Goal: Communication & Community: Answer question/provide support

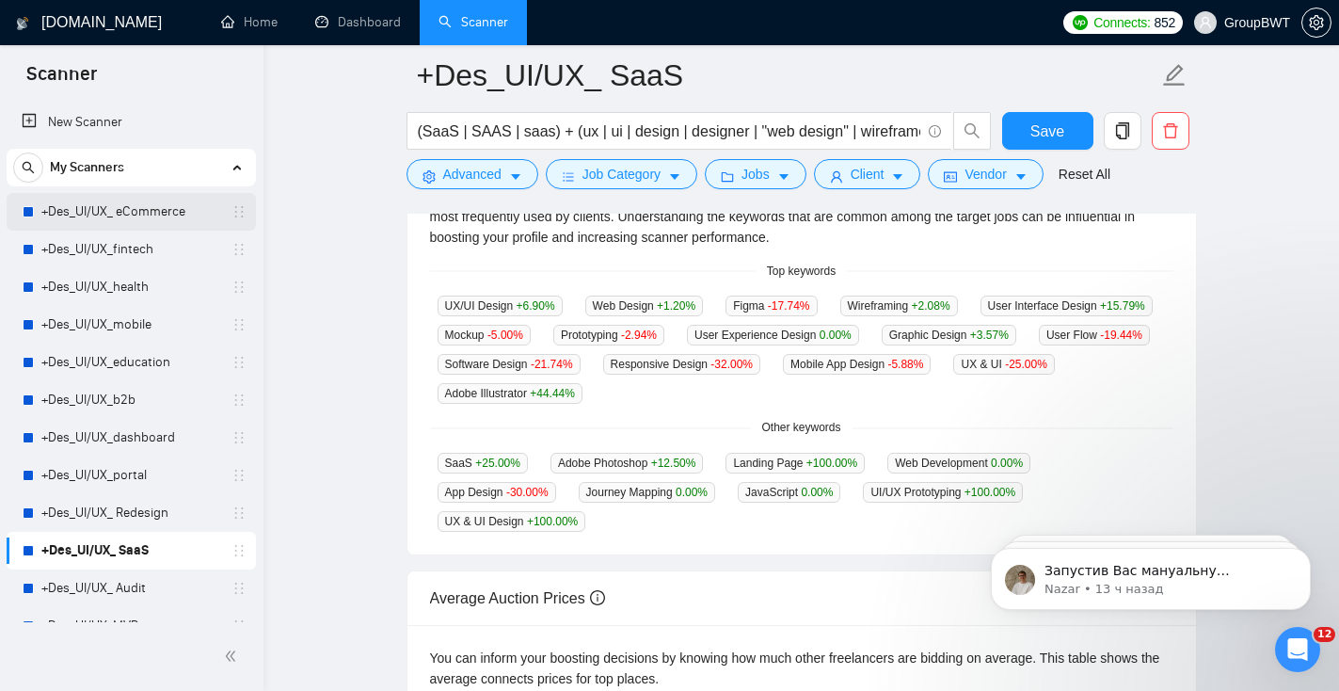
click at [130, 222] on link "+Des_UI/UX_ eCommerce" at bounding box center [130, 212] width 179 height 38
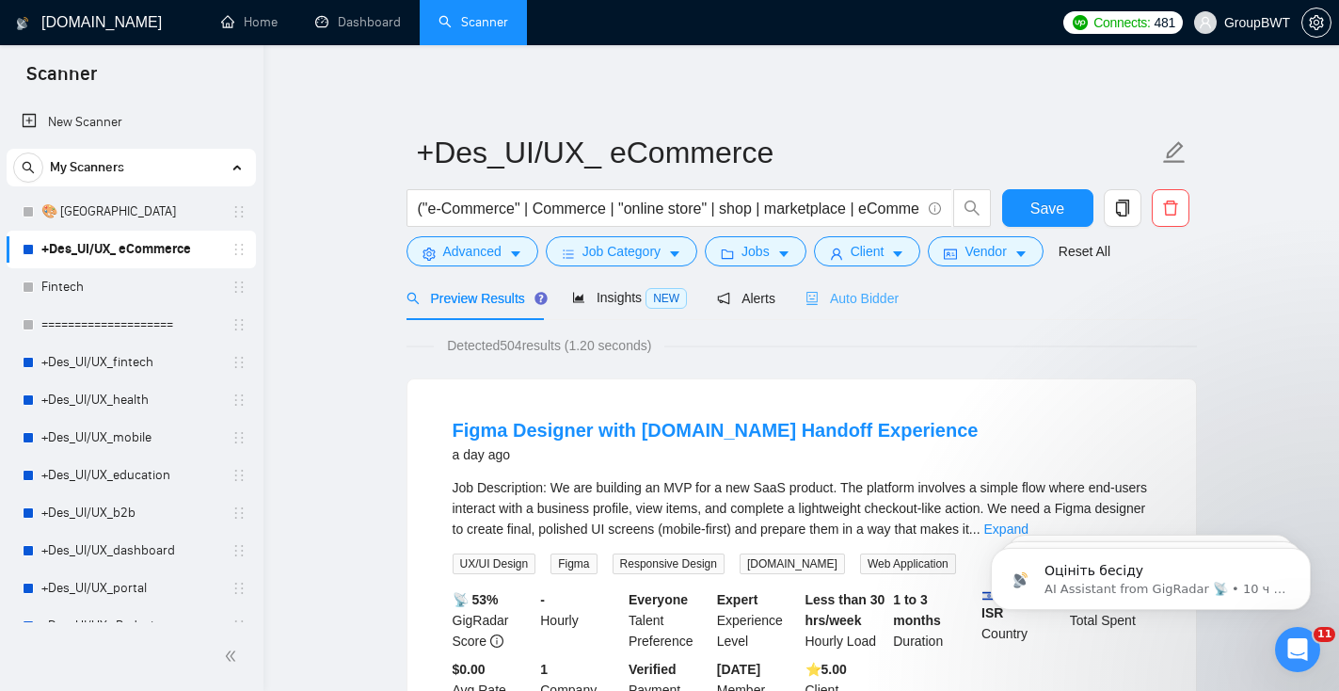
click at [853, 313] on div "Auto Bidder" at bounding box center [851, 298] width 93 height 44
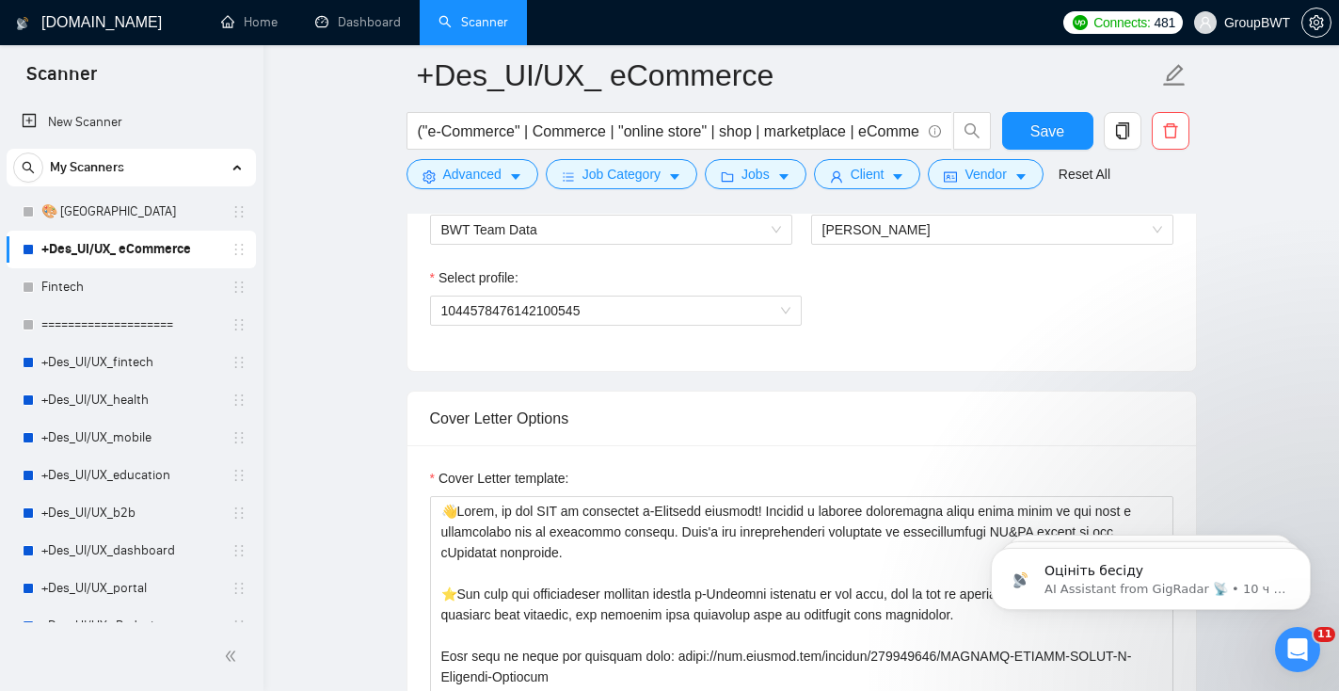
scroll to position [988, 0]
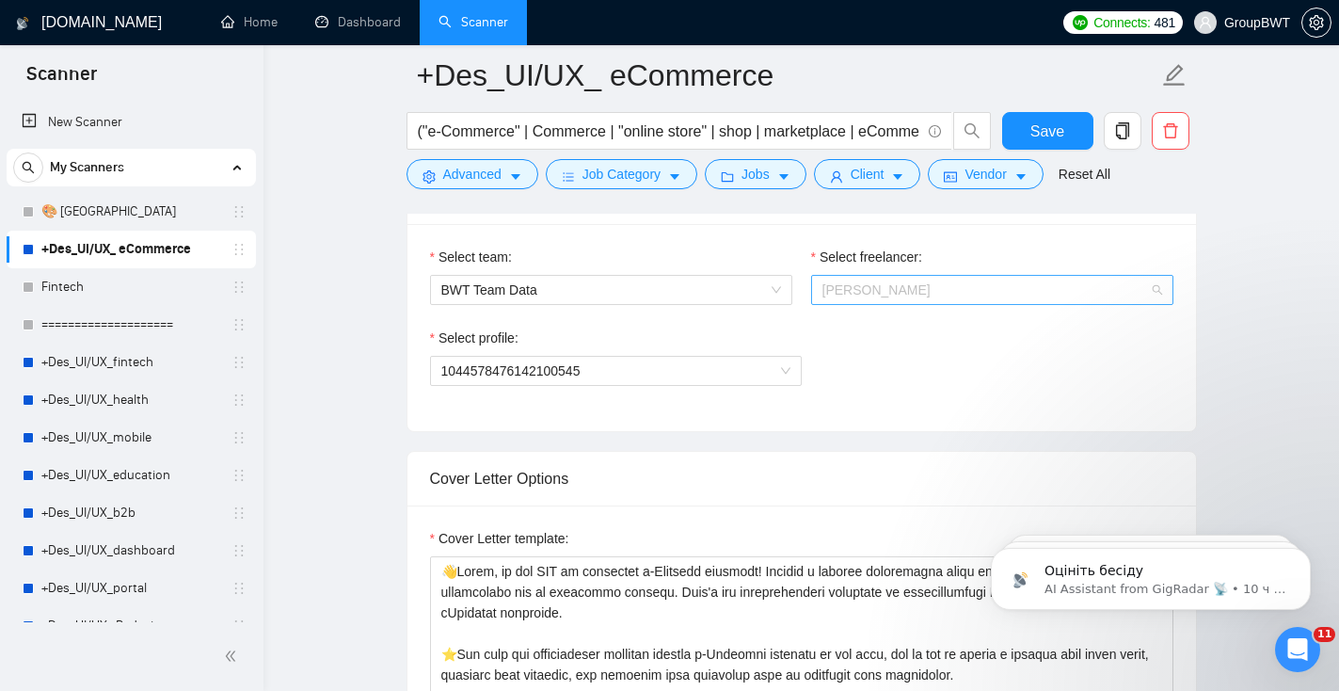
click at [957, 283] on span "[PERSON_NAME]" at bounding box center [992, 290] width 340 height 28
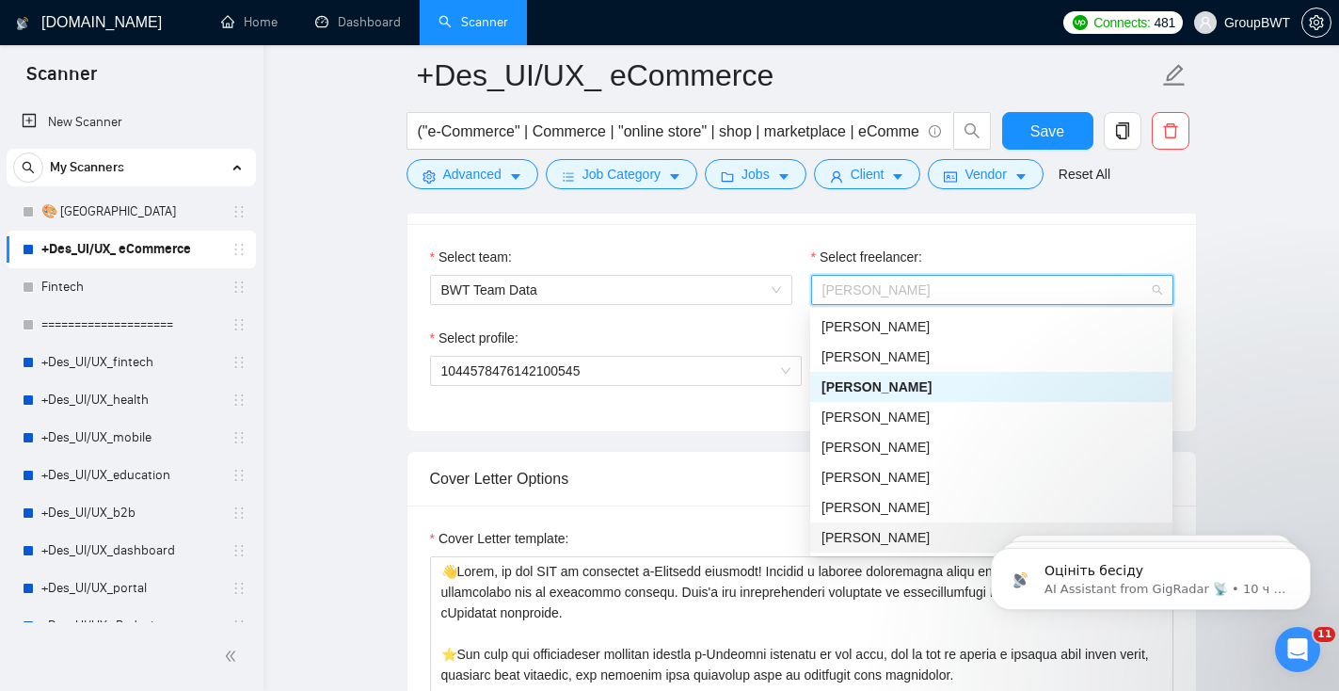
click at [879, 534] on div "[PERSON_NAME]" at bounding box center [991, 537] width 340 height 21
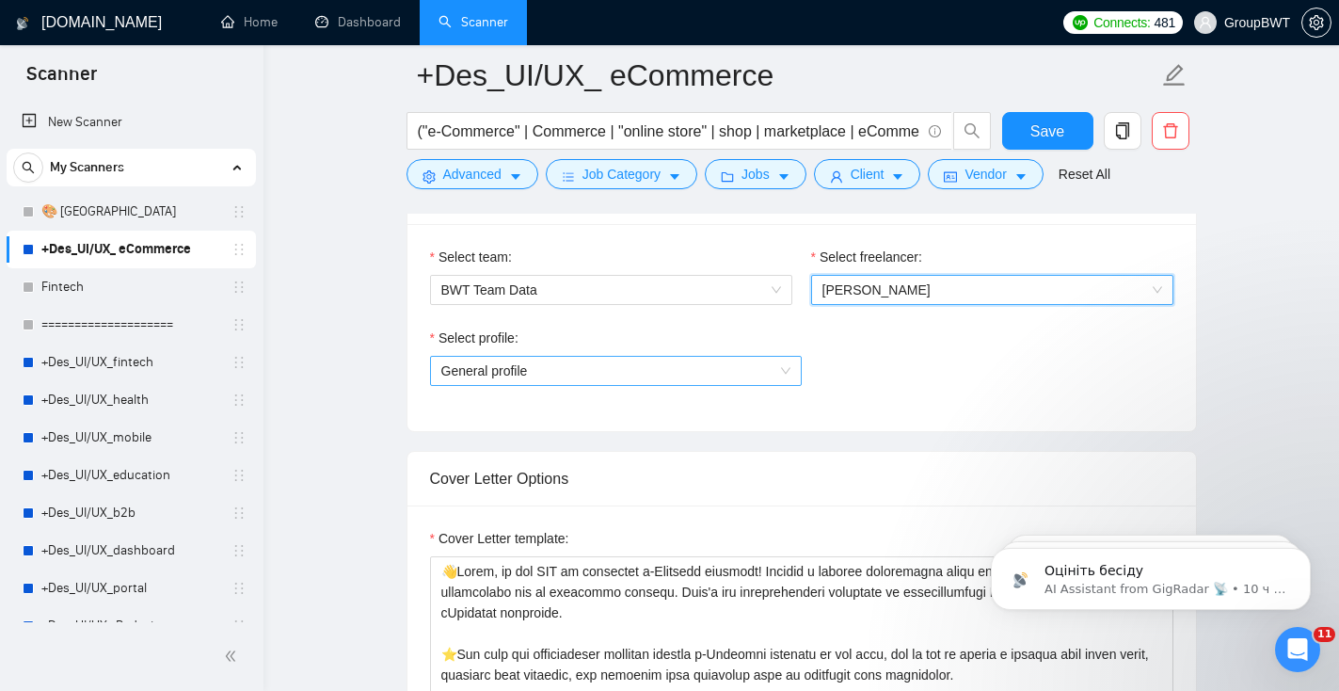
click at [648, 375] on span "General profile" at bounding box center [615, 371] width 349 height 28
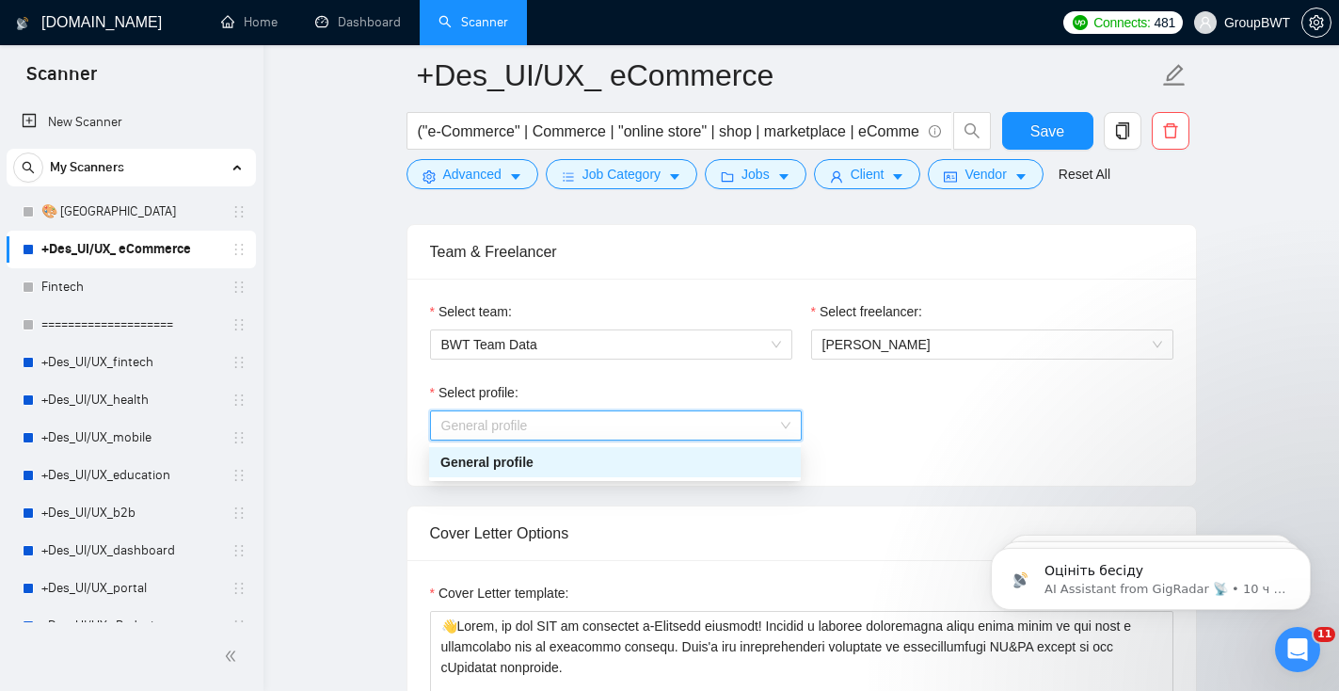
scroll to position [933, 0]
click at [106, 373] on link "+Des_UI/UX_fintech" at bounding box center [130, 362] width 179 height 38
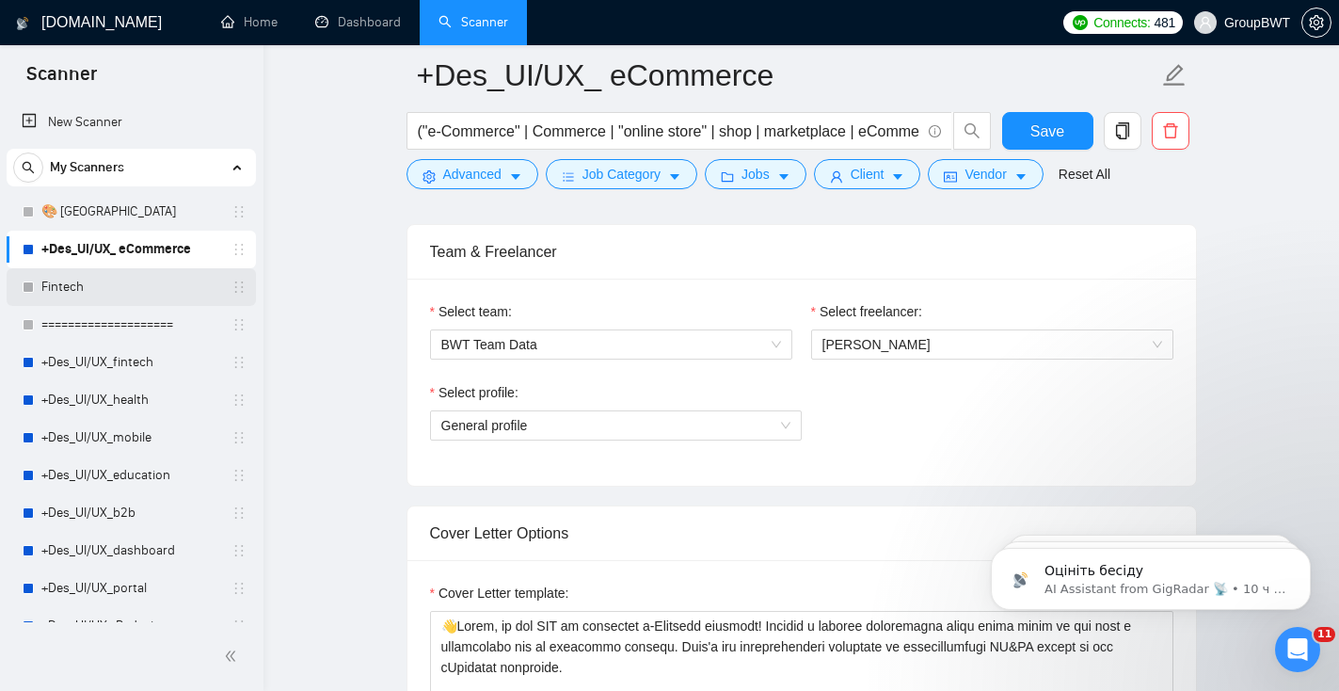
click at [104, 287] on link "Fintech" at bounding box center [130, 287] width 179 height 38
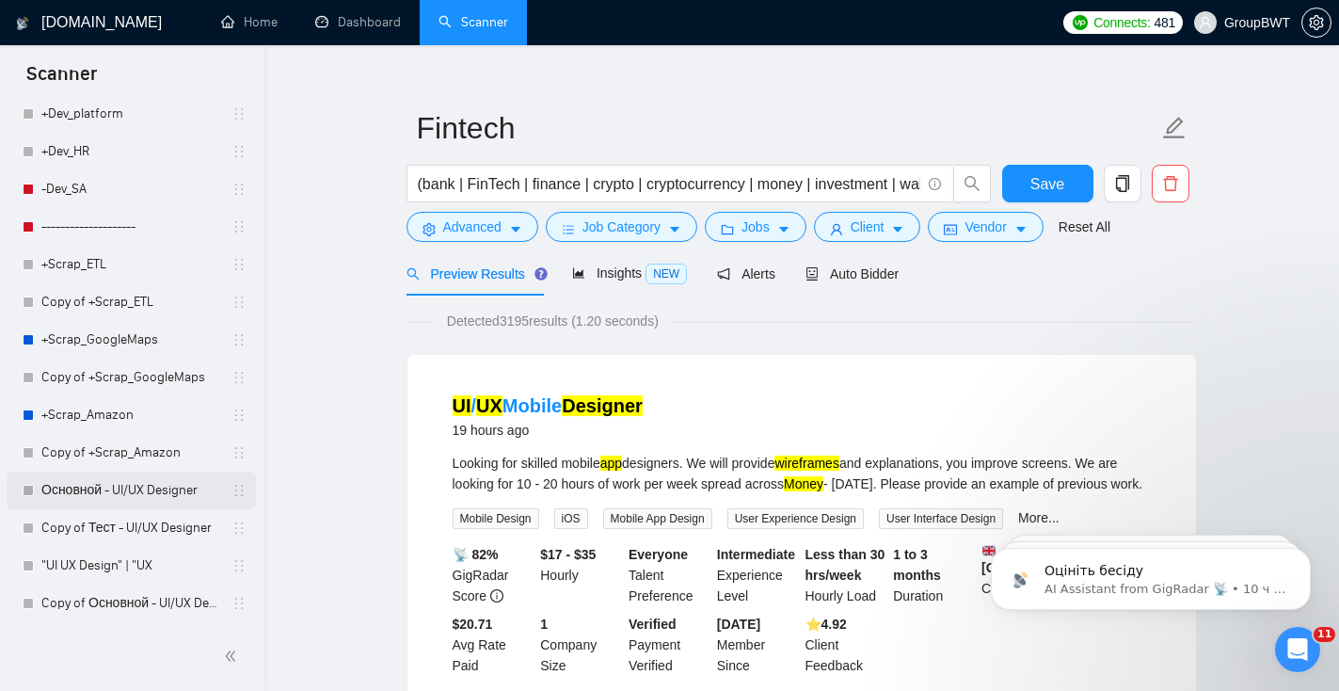
scroll to position [34, 0]
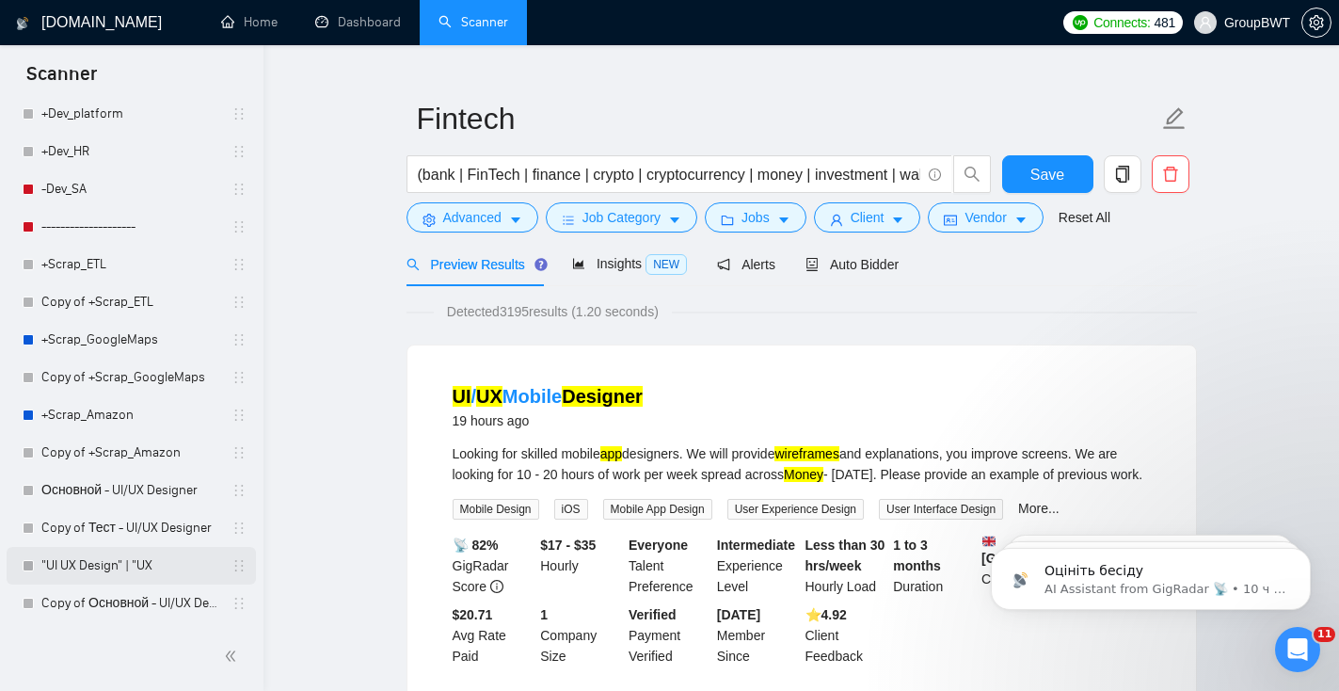
click at [111, 561] on link ""UI UX Design" | "UX" at bounding box center [130, 566] width 179 height 38
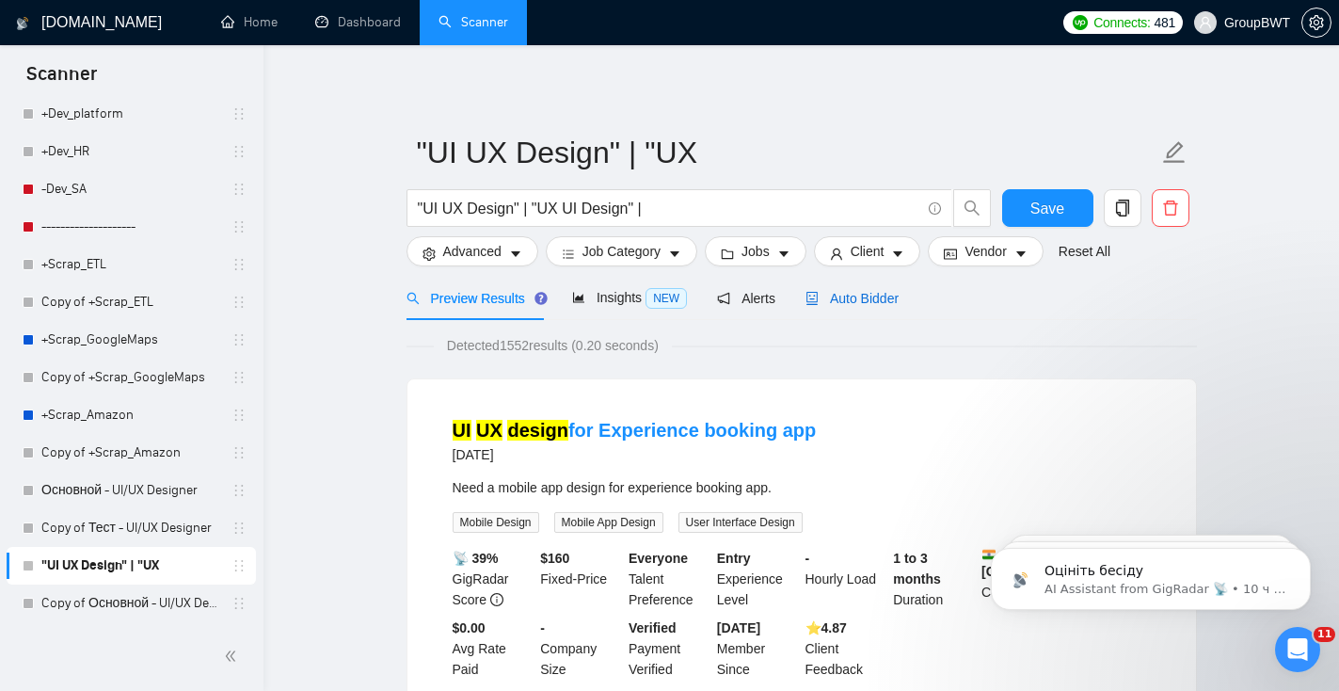
click at [837, 308] on div "Auto Bidder" at bounding box center [851, 298] width 93 height 21
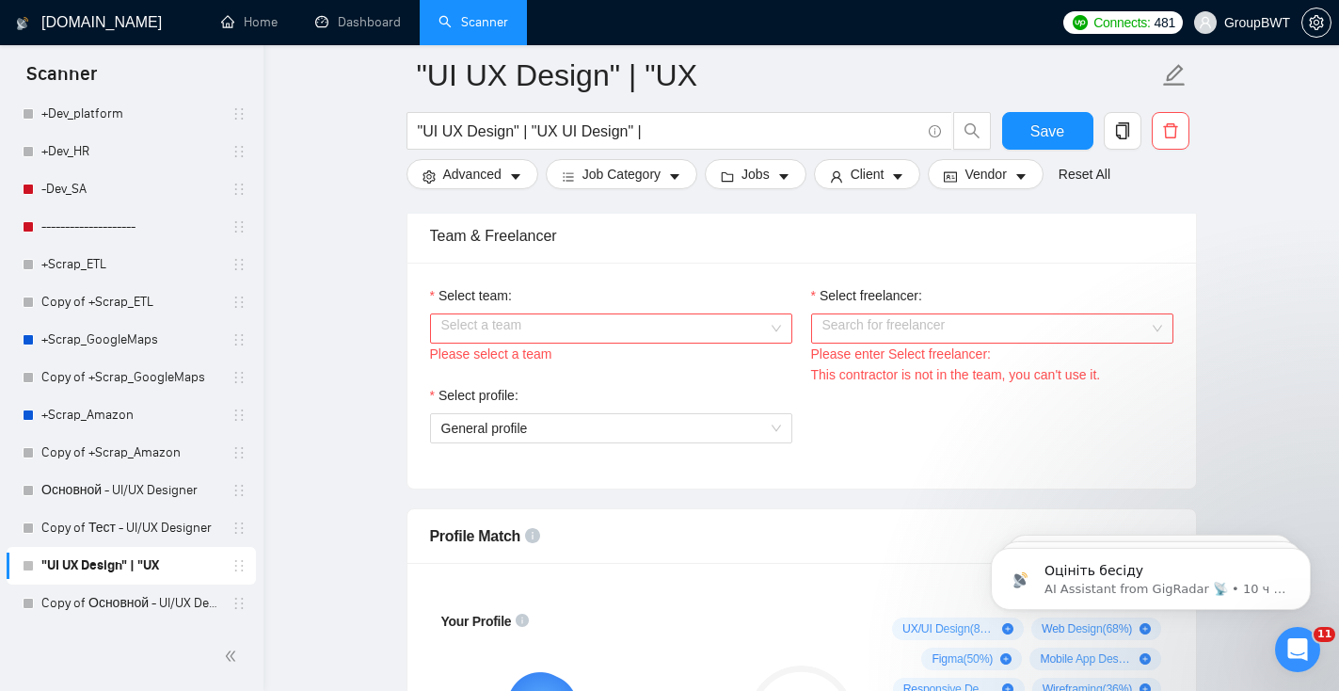
scroll to position [882, 0]
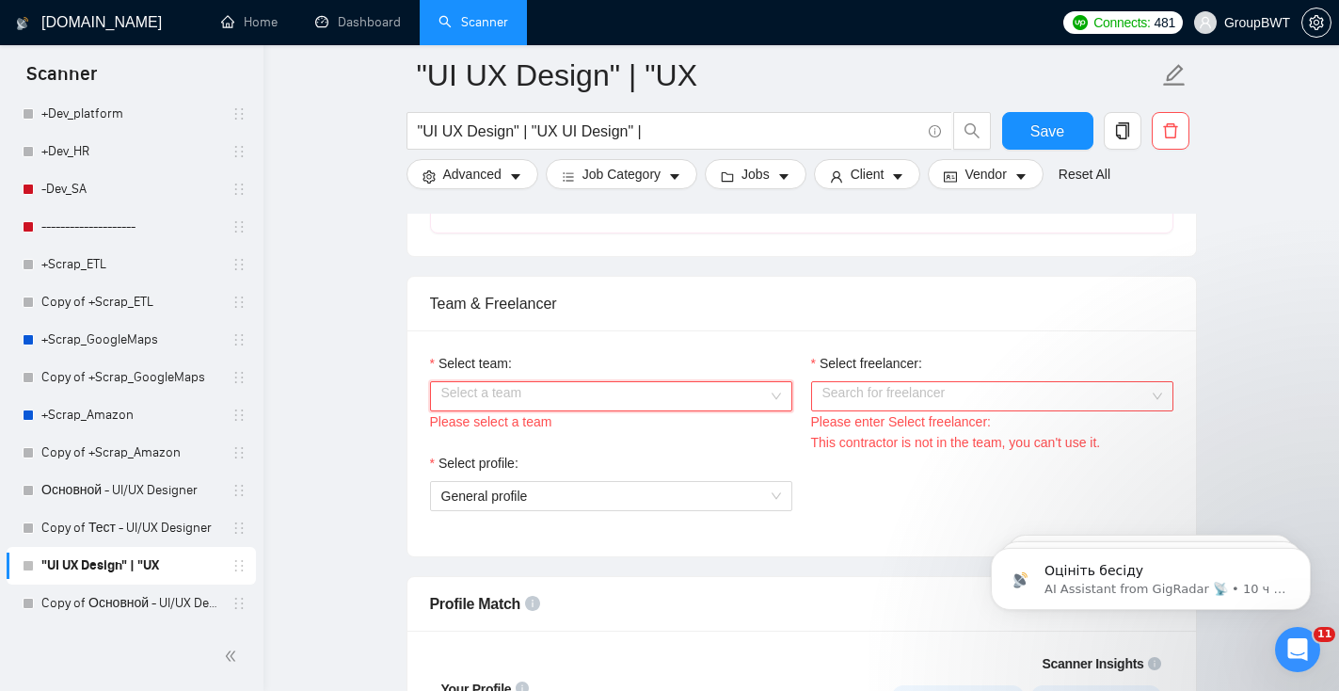
click at [706, 386] on input "Select team:" at bounding box center [604, 396] width 327 height 28
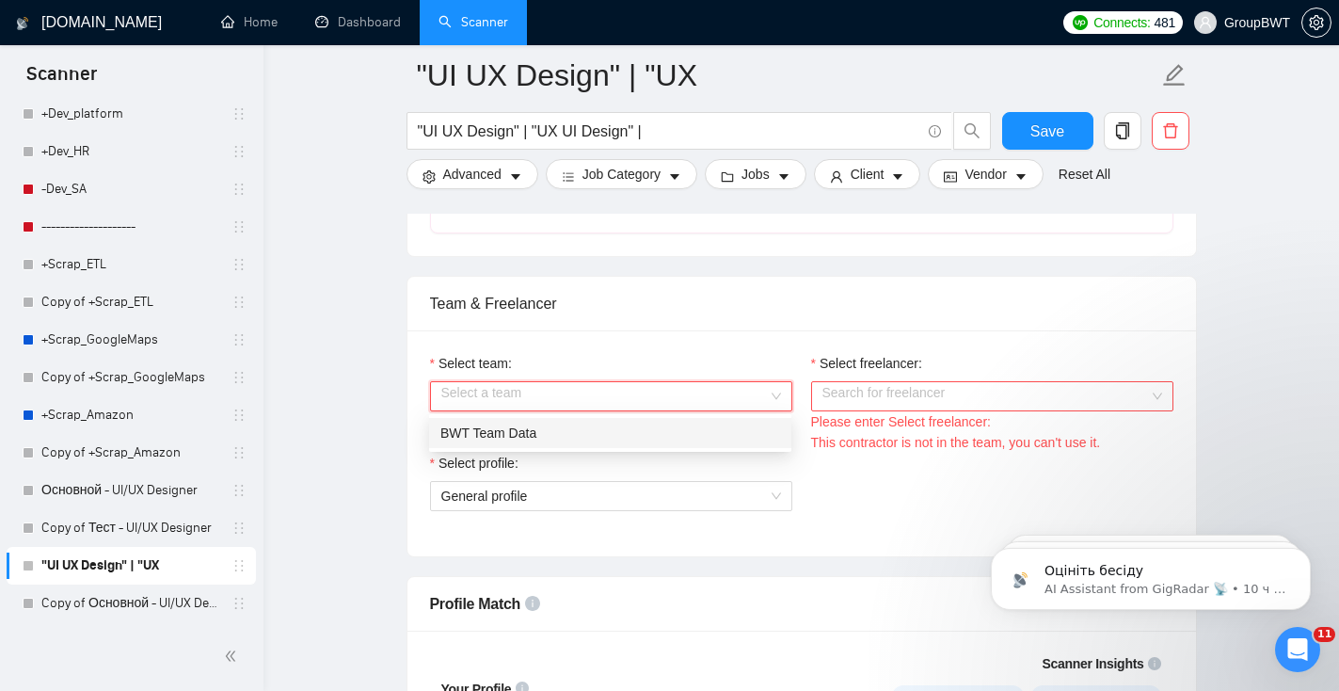
click at [685, 428] on div "BWT Team Data" at bounding box center [610, 433] width 340 height 21
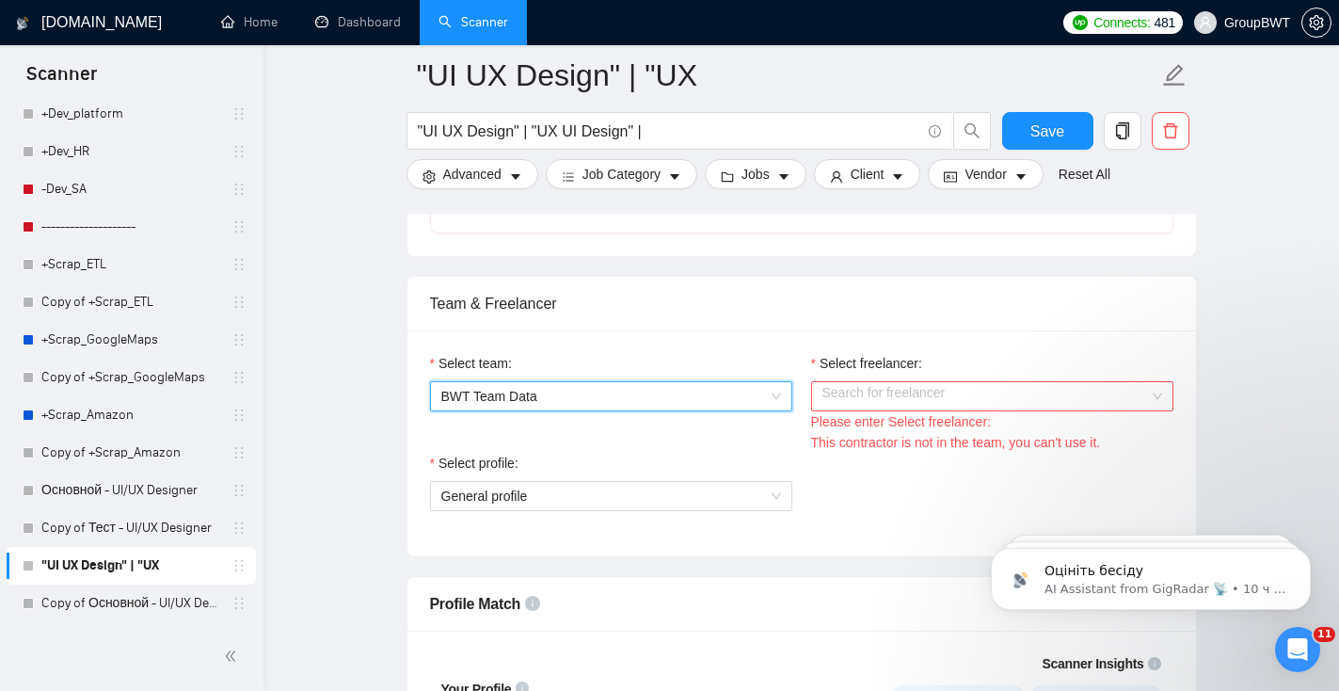
click at [888, 391] on input "Select freelancer:" at bounding box center [985, 396] width 327 height 28
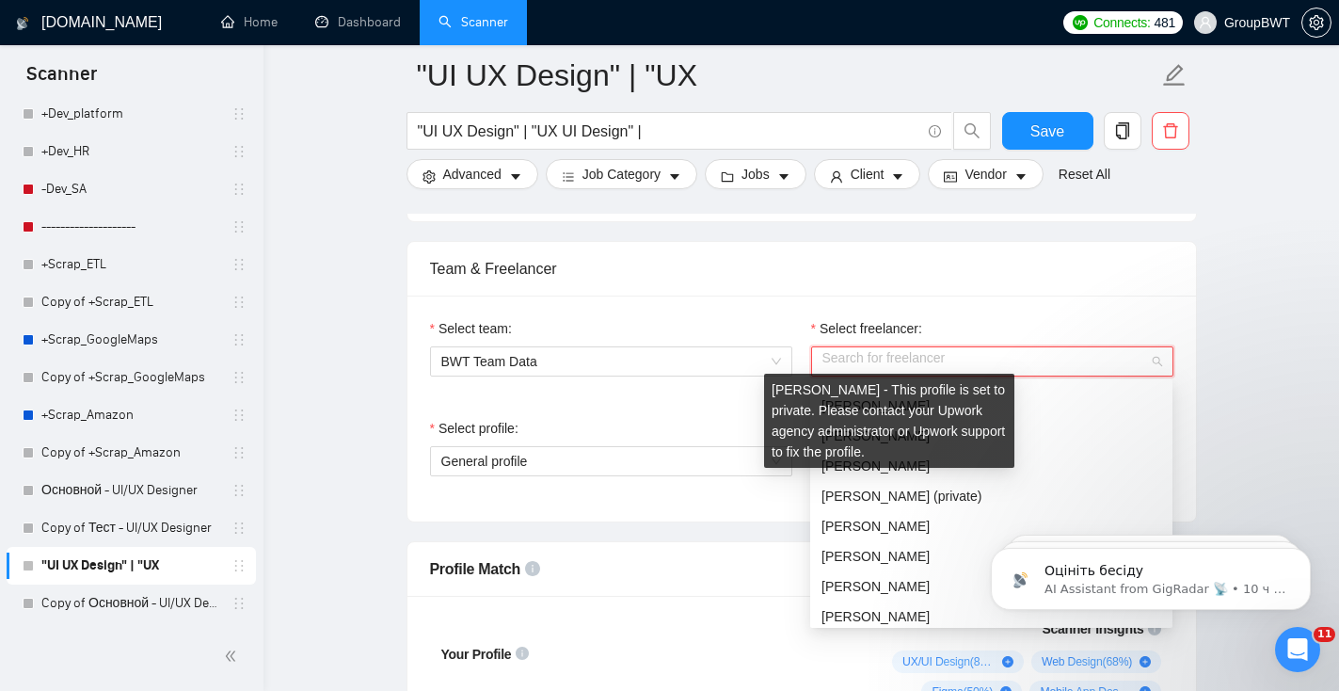
scroll to position [201, 0]
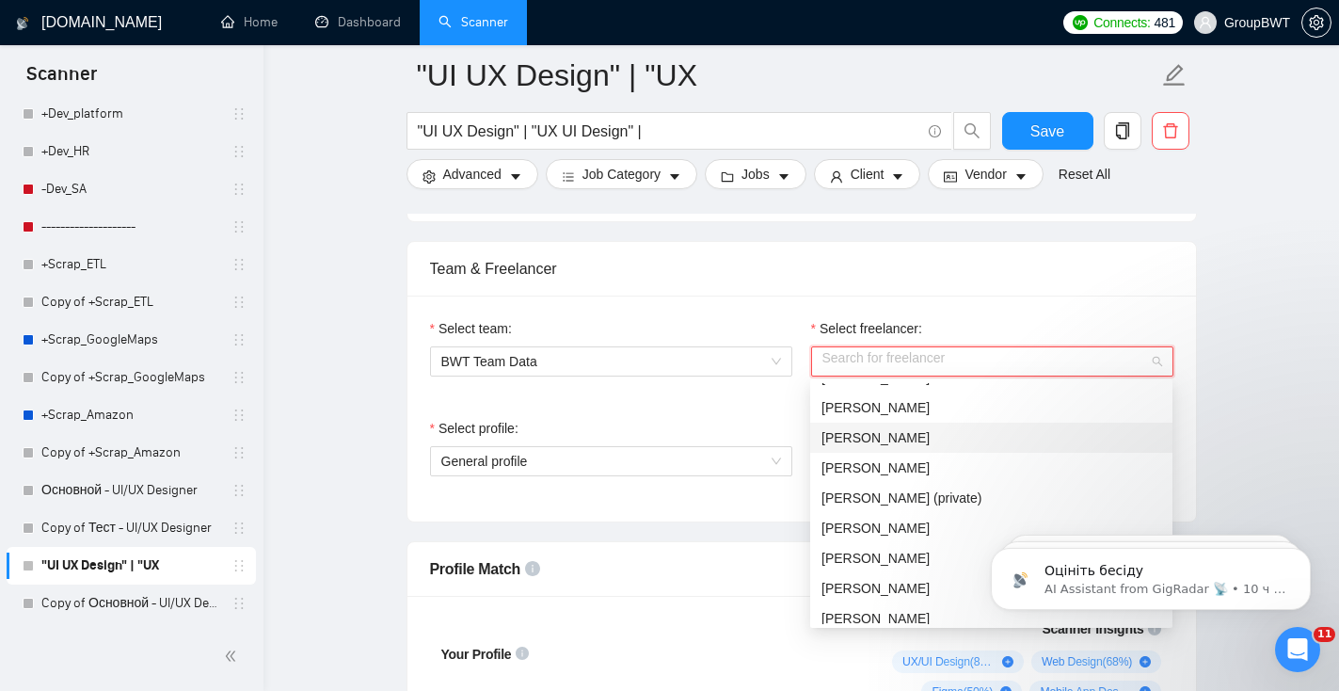
click at [899, 439] on span "[PERSON_NAME]" at bounding box center [875, 437] width 108 height 15
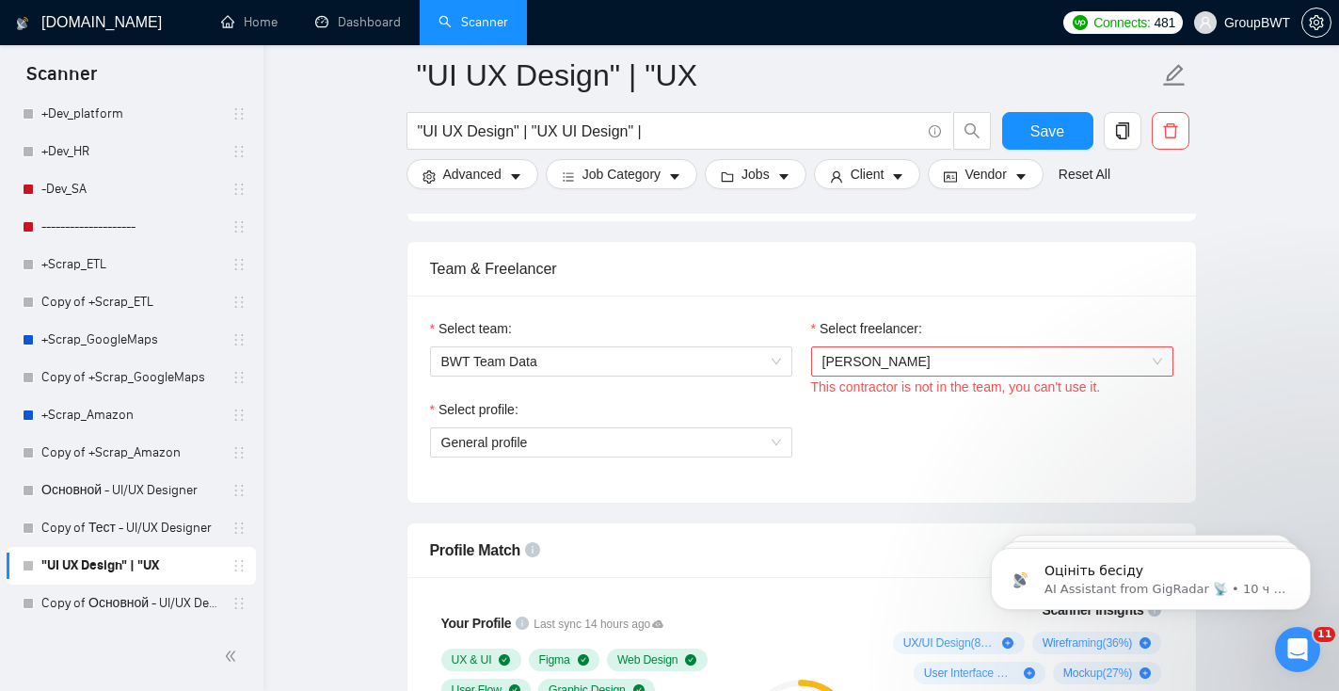
click at [942, 407] on div "Select profile: General profile" at bounding box center [802, 439] width 762 height 81
click at [683, 441] on span "General profile" at bounding box center [611, 442] width 340 height 28
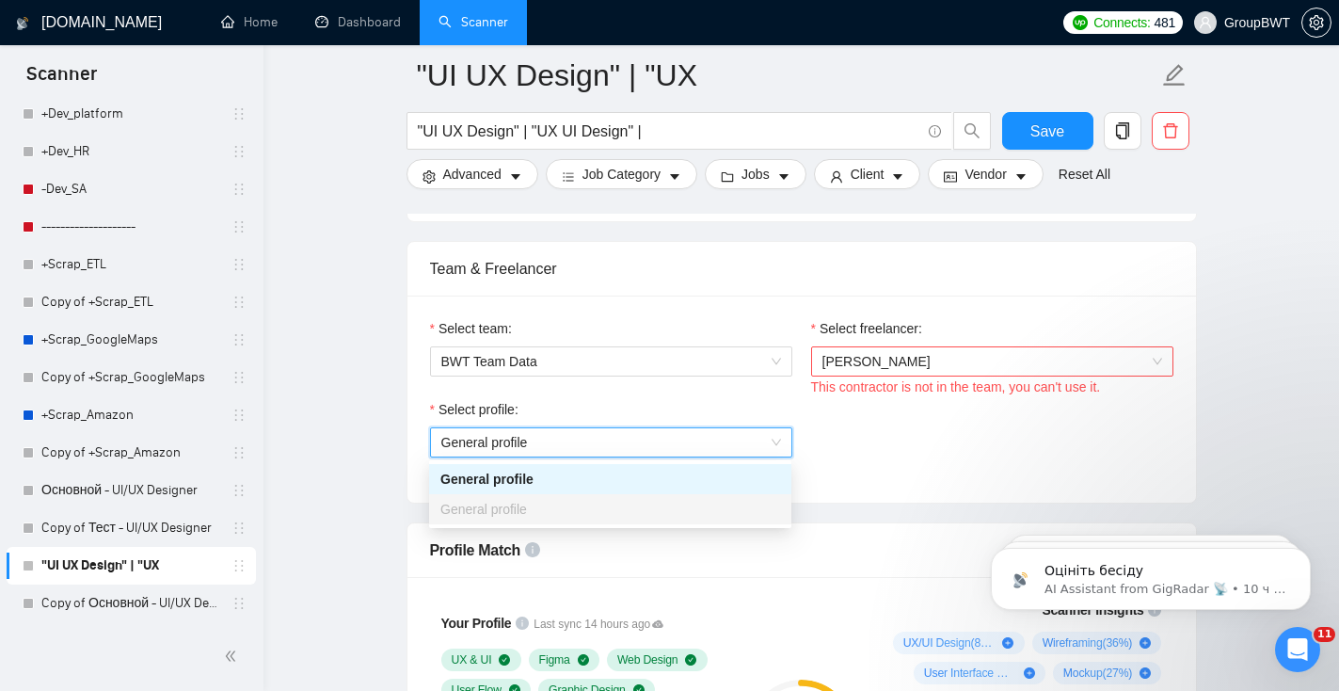
click at [852, 426] on div "Select profile: General profile General profile" at bounding box center [802, 439] width 762 height 81
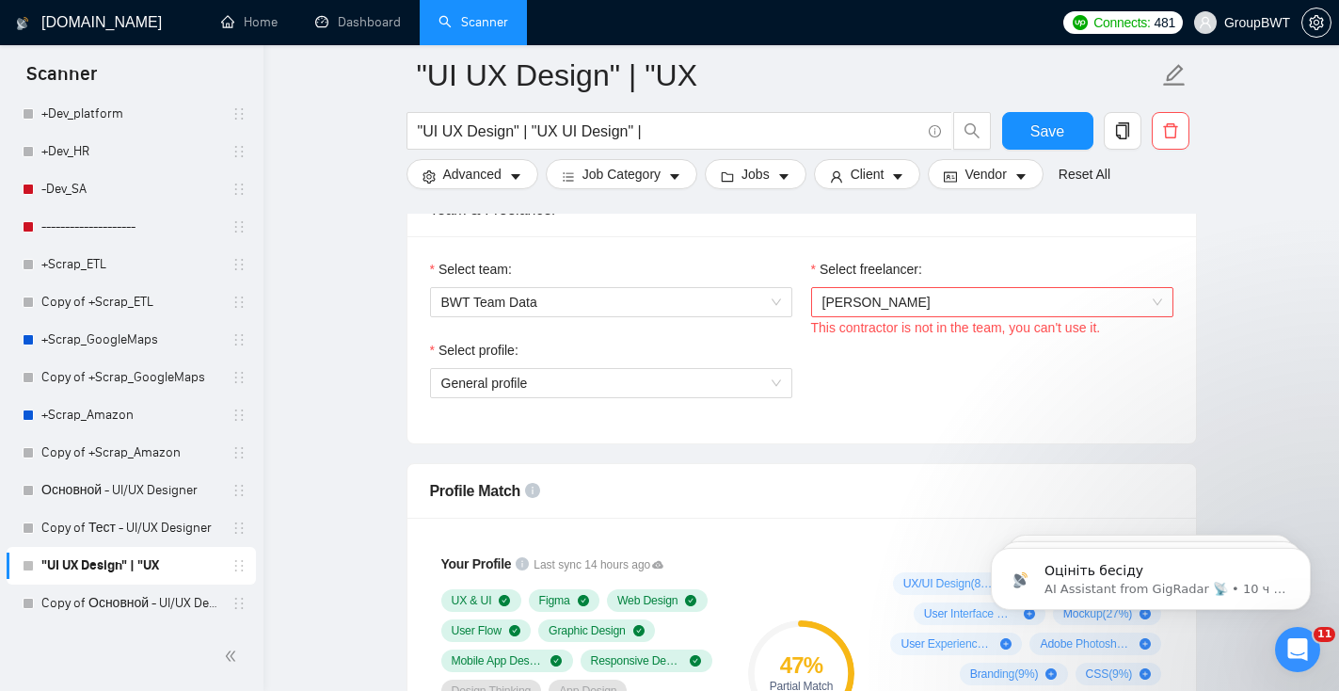
scroll to position [979, 0]
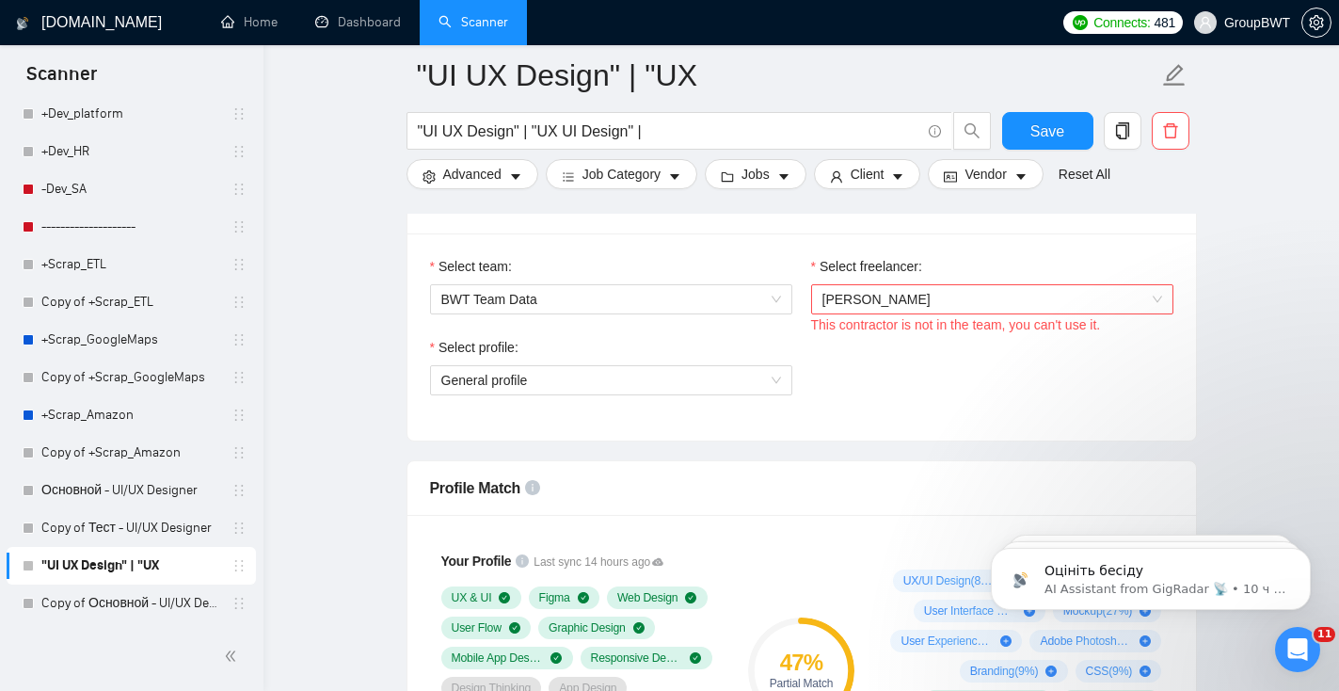
click at [948, 268] on div "Select freelancer:" at bounding box center [992, 270] width 362 height 28
click at [949, 293] on span "[PERSON_NAME]" at bounding box center [992, 299] width 340 height 28
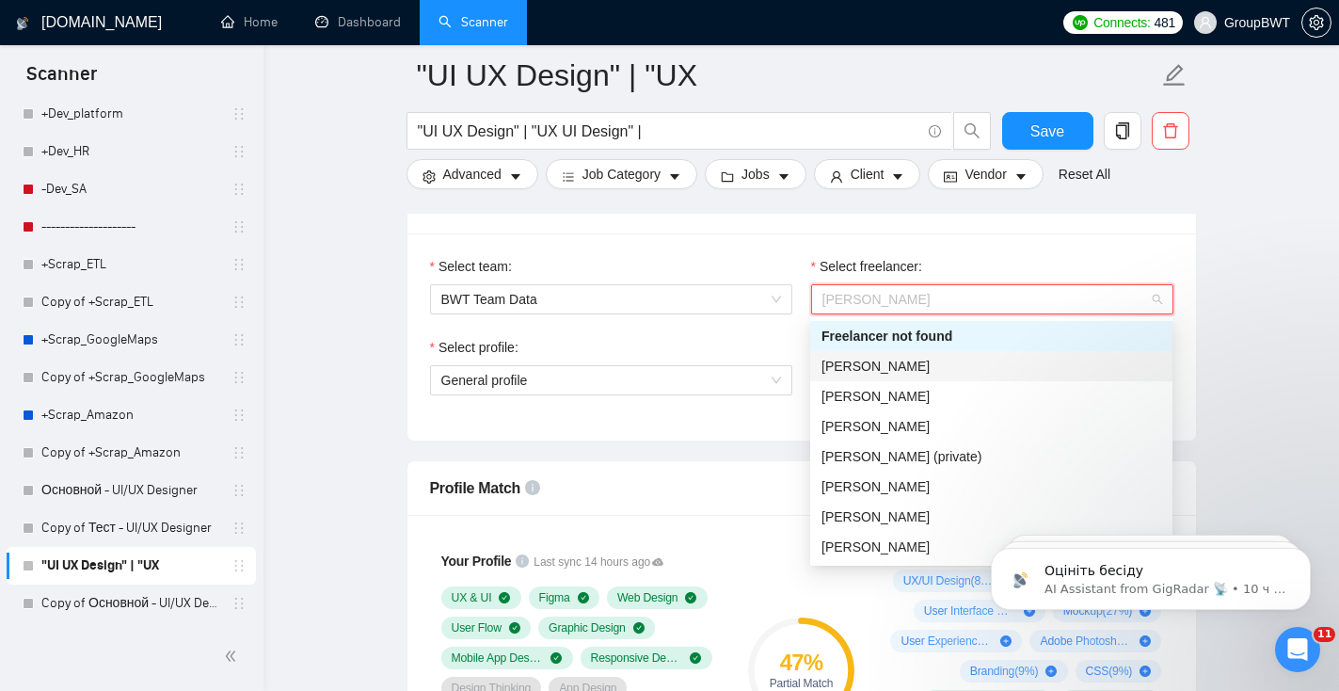
click at [890, 364] on span "[PERSON_NAME]" at bounding box center [875, 366] width 108 height 15
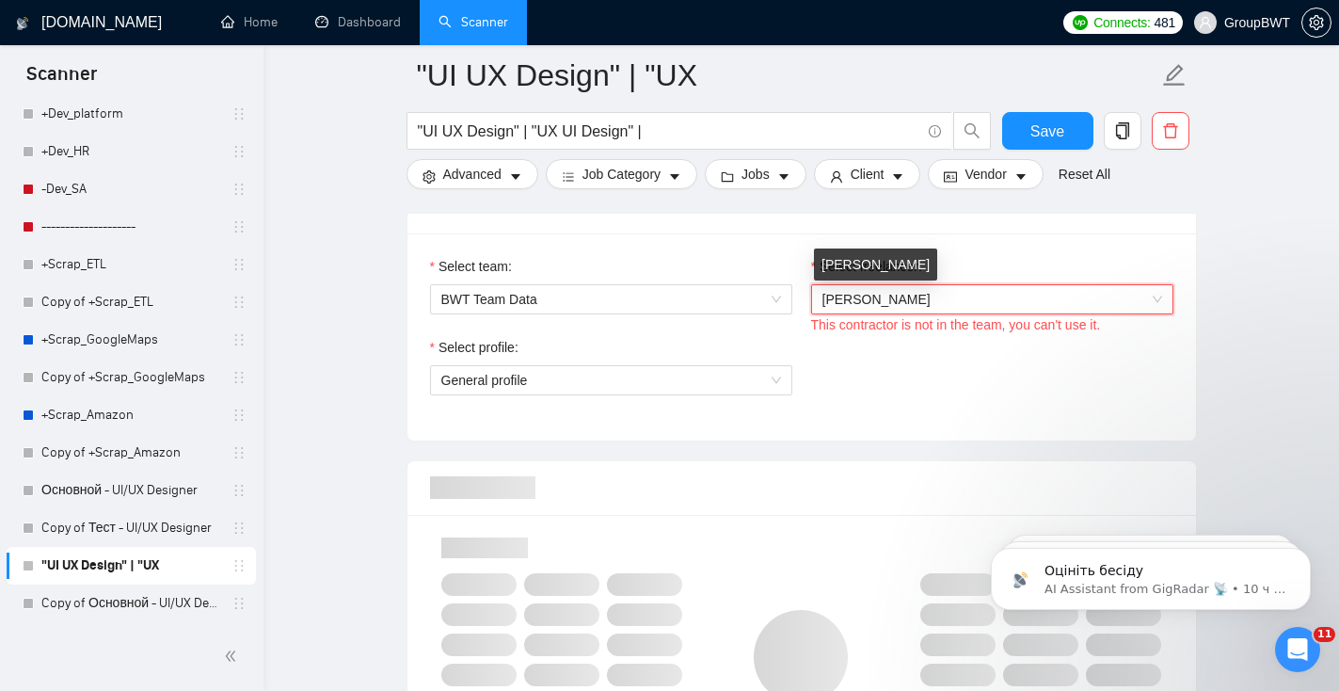
click at [908, 301] on span "[PERSON_NAME]" at bounding box center [876, 299] width 108 height 15
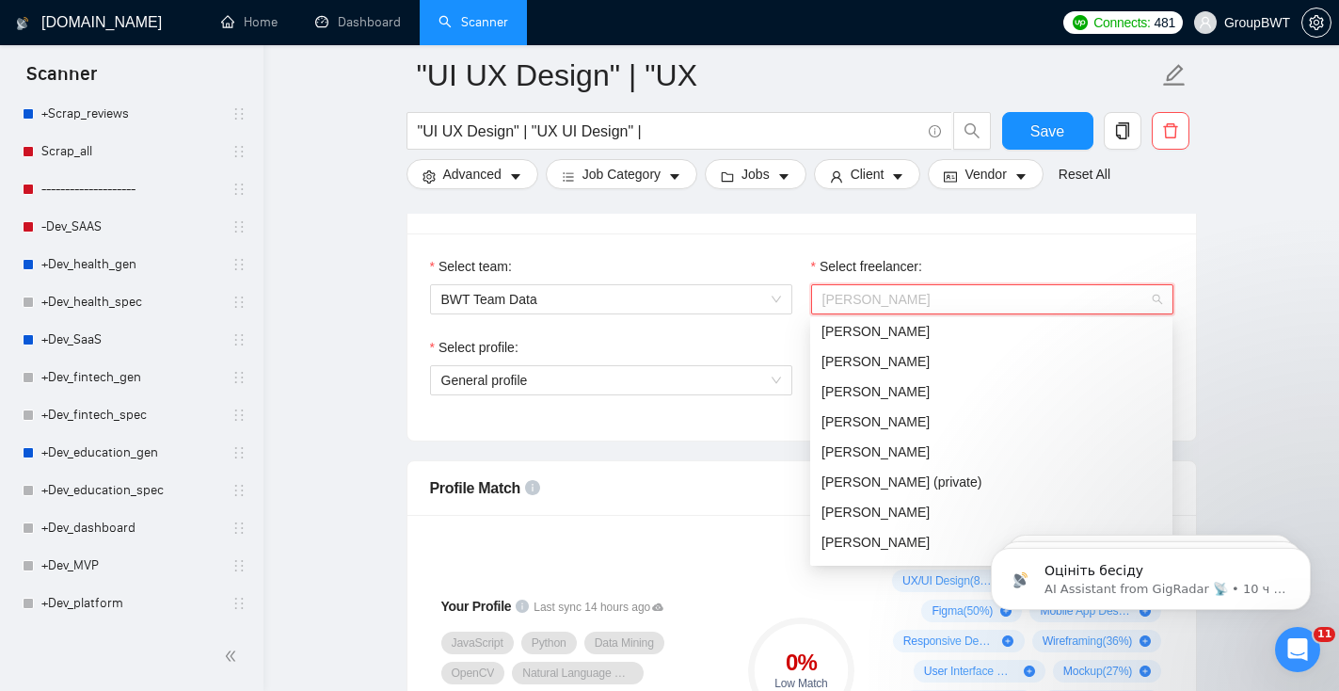
scroll to position [160, 0]
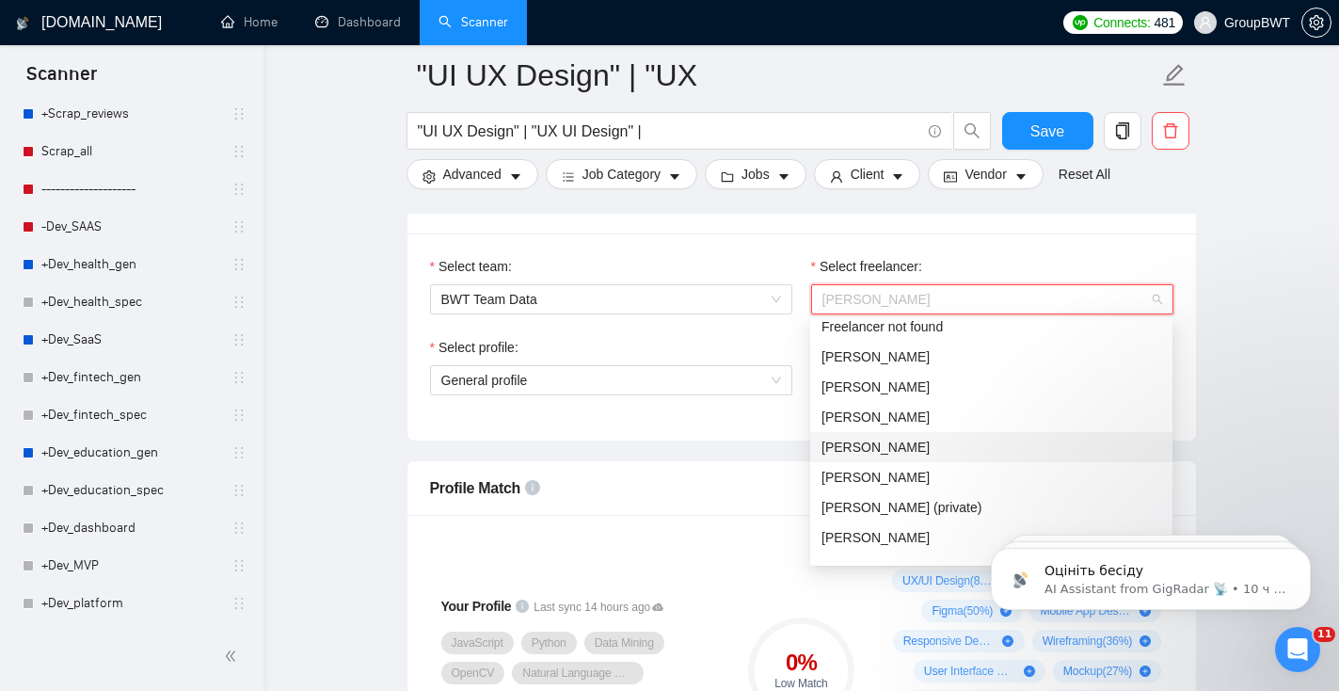
click at [963, 443] on div "[PERSON_NAME]" at bounding box center [991, 447] width 340 height 21
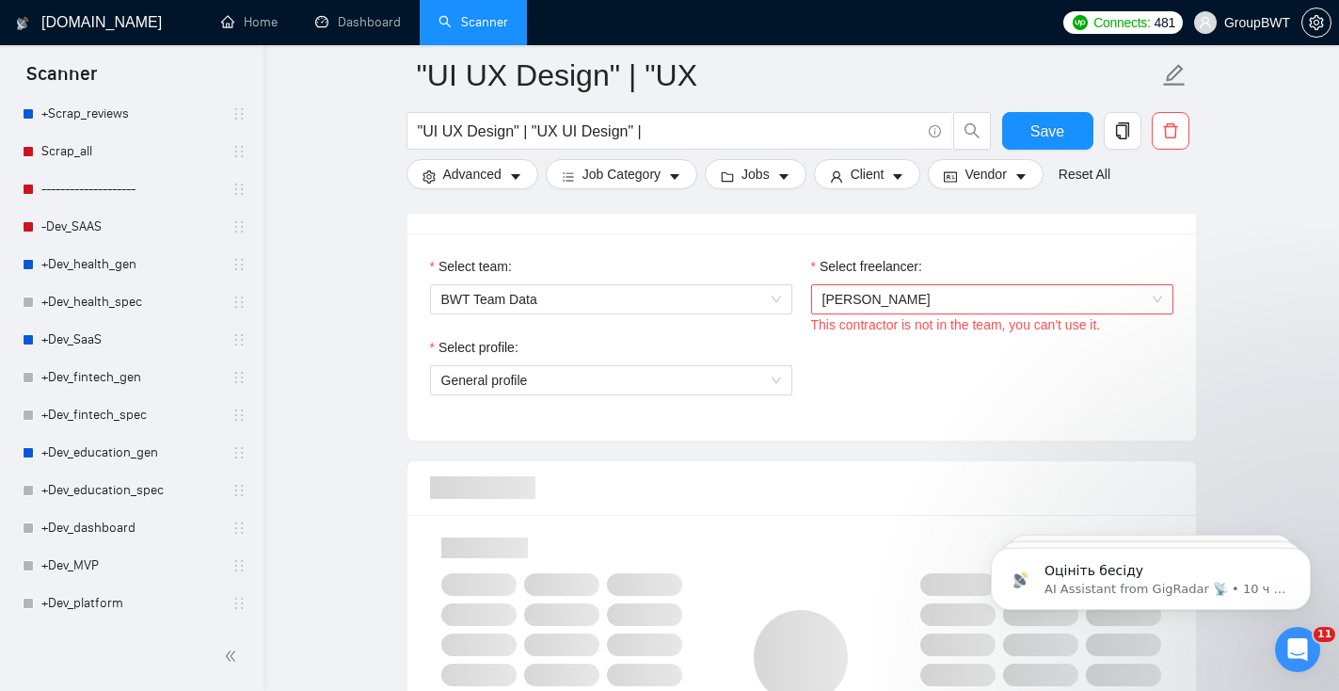
click at [794, 399] on div "Select profile: General profile" at bounding box center [611, 377] width 381 height 81
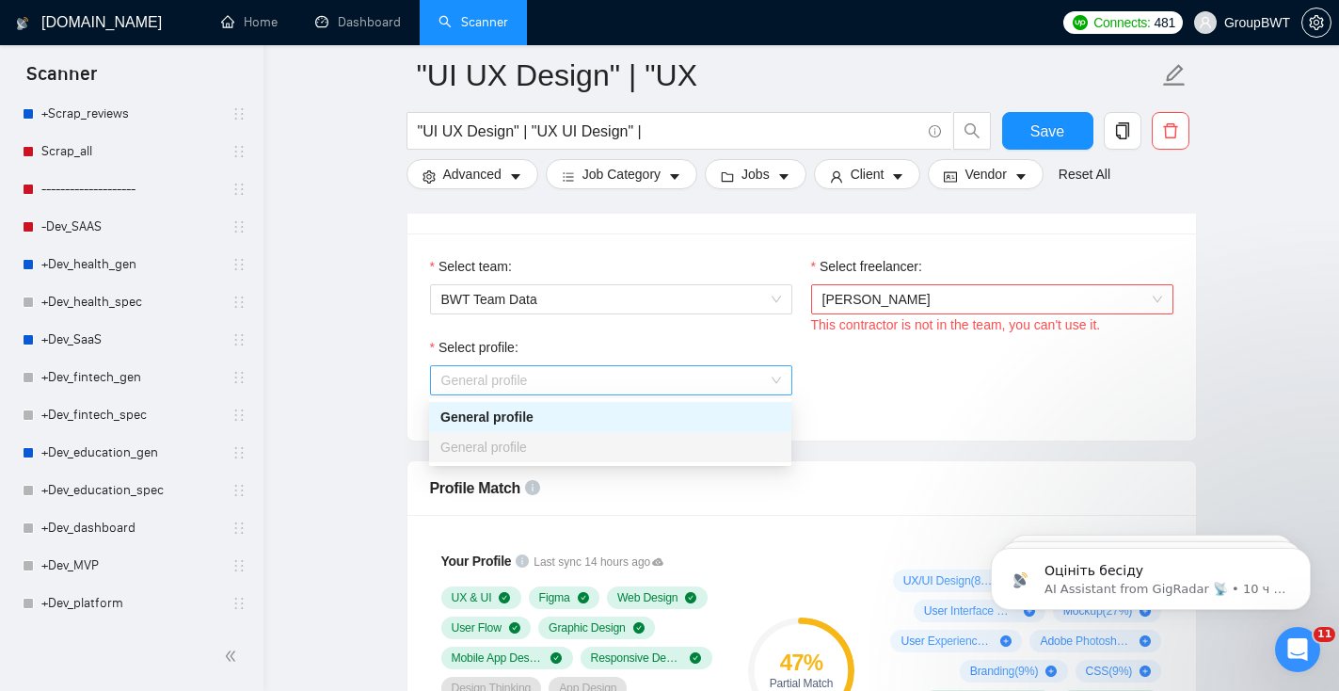
click at [750, 369] on span "General profile" at bounding box center [611, 380] width 340 height 28
click at [963, 369] on div "Select profile: General profile" at bounding box center [802, 377] width 762 height 81
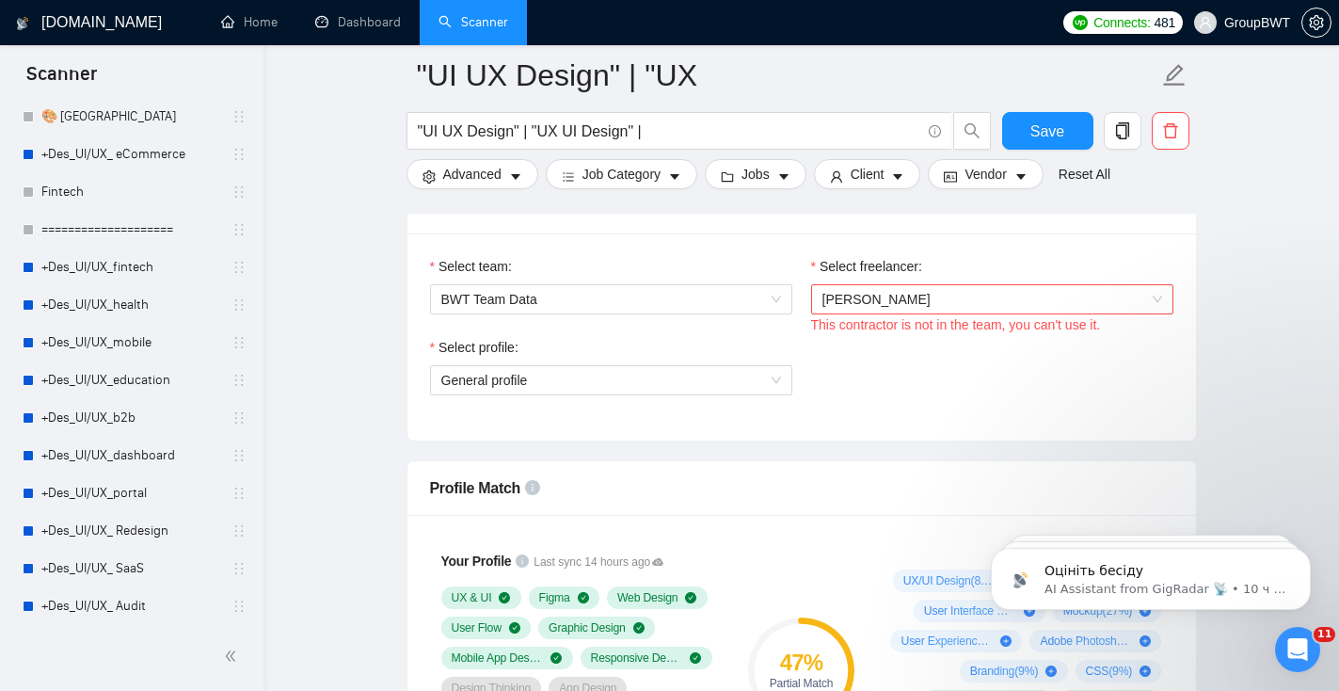
scroll to position [0, 0]
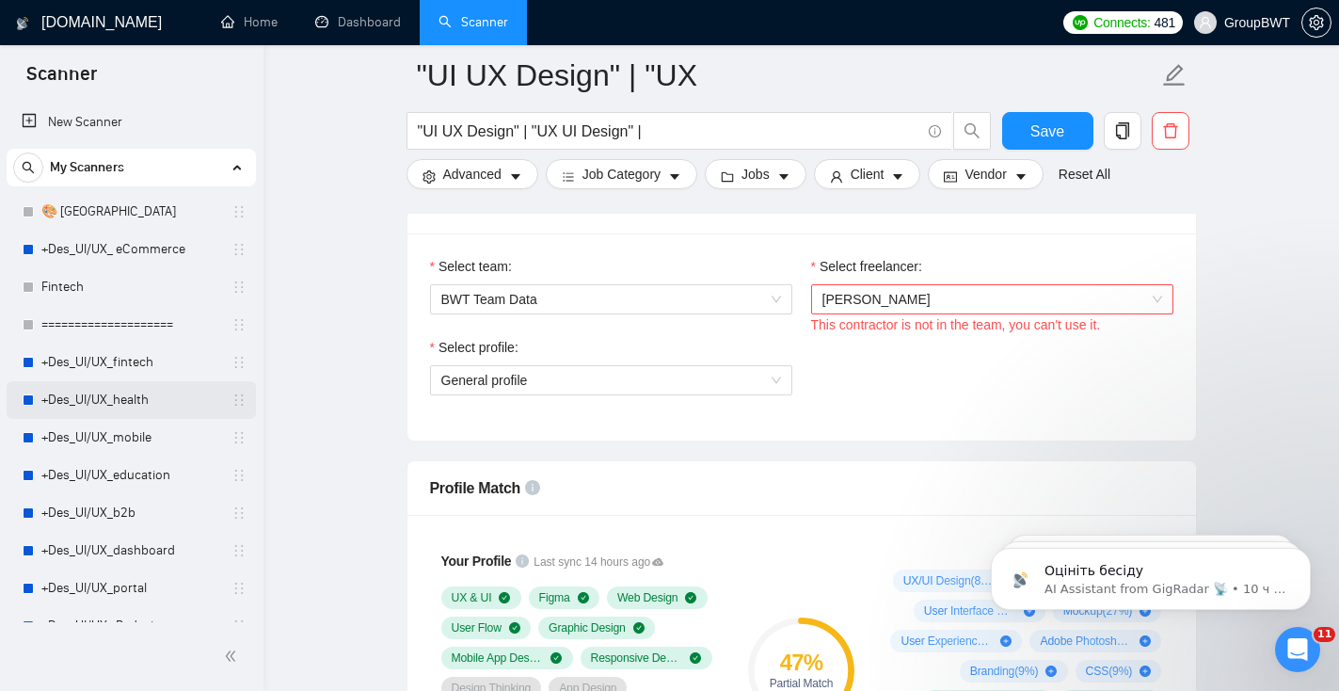
click at [139, 401] on link "+Des_UI/UX_health" at bounding box center [130, 400] width 179 height 38
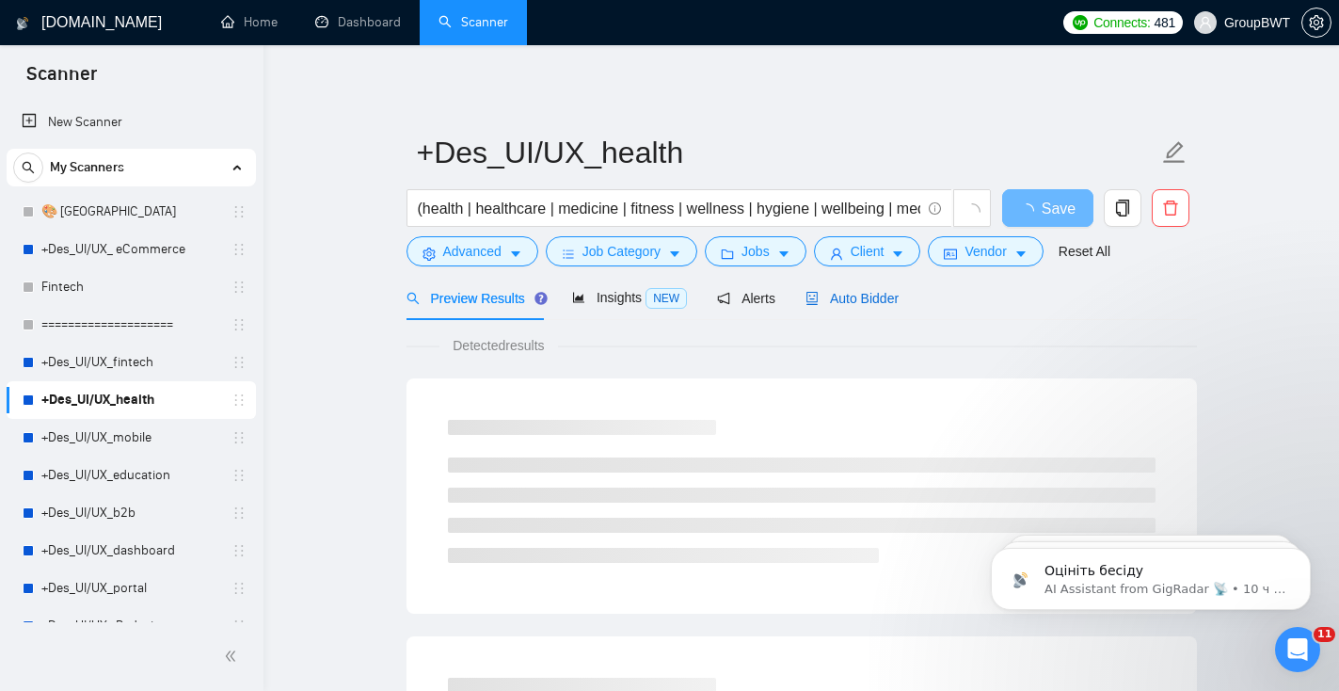
click at [843, 295] on span "Auto Bidder" at bounding box center [851, 298] width 93 height 15
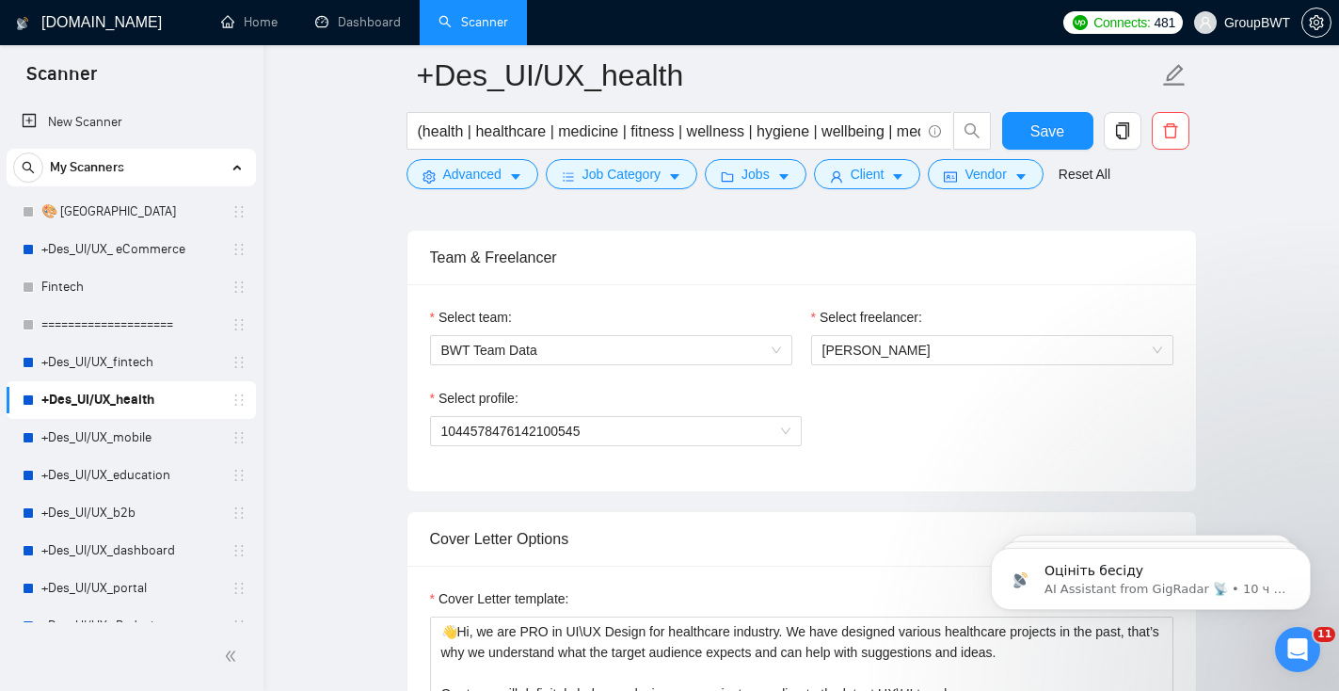
scroll to position [921, 0]
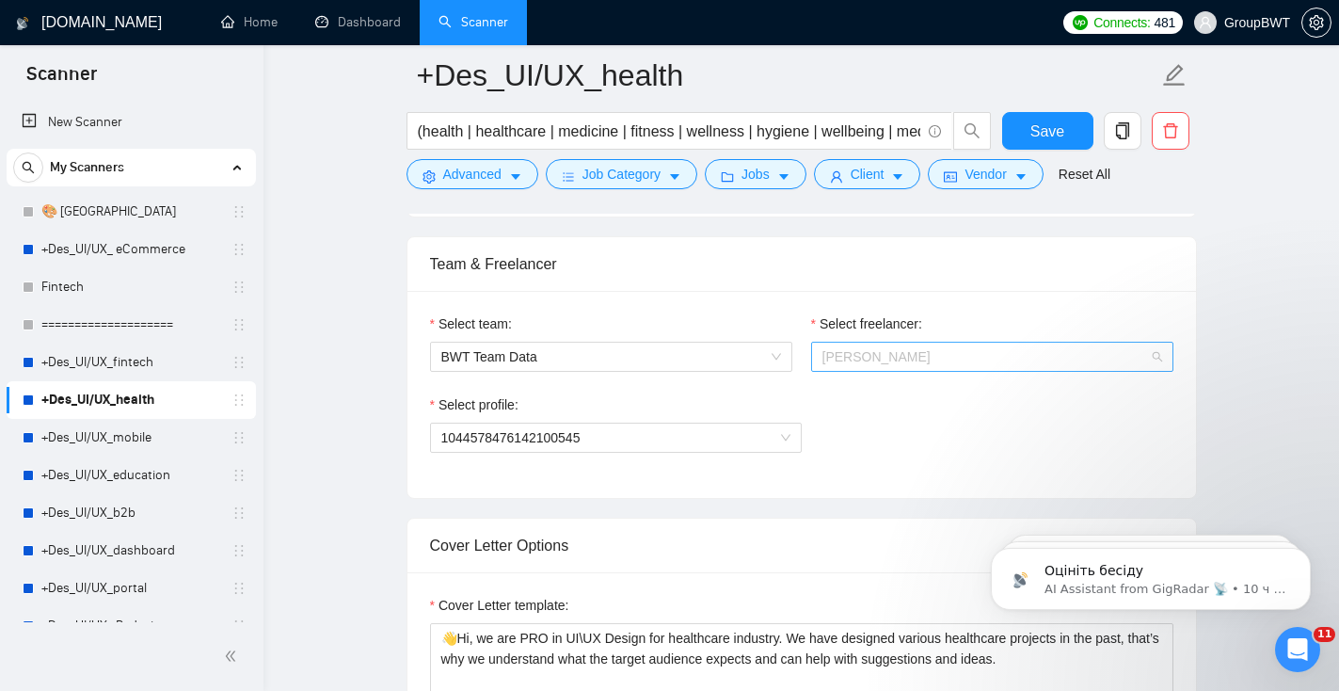
click at [896, 363] on span "[PERSON_NAME]" at bounding box center [992, 357] width 340 height 28
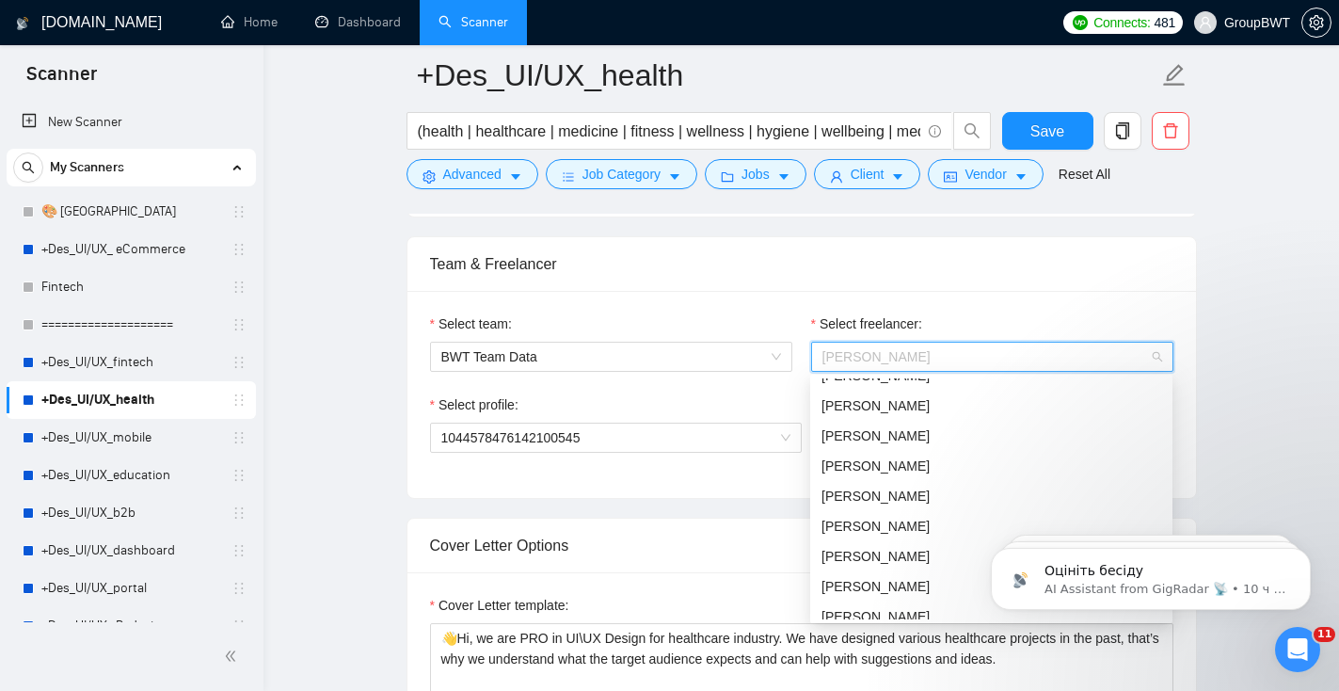
scroll to position [173, 0]
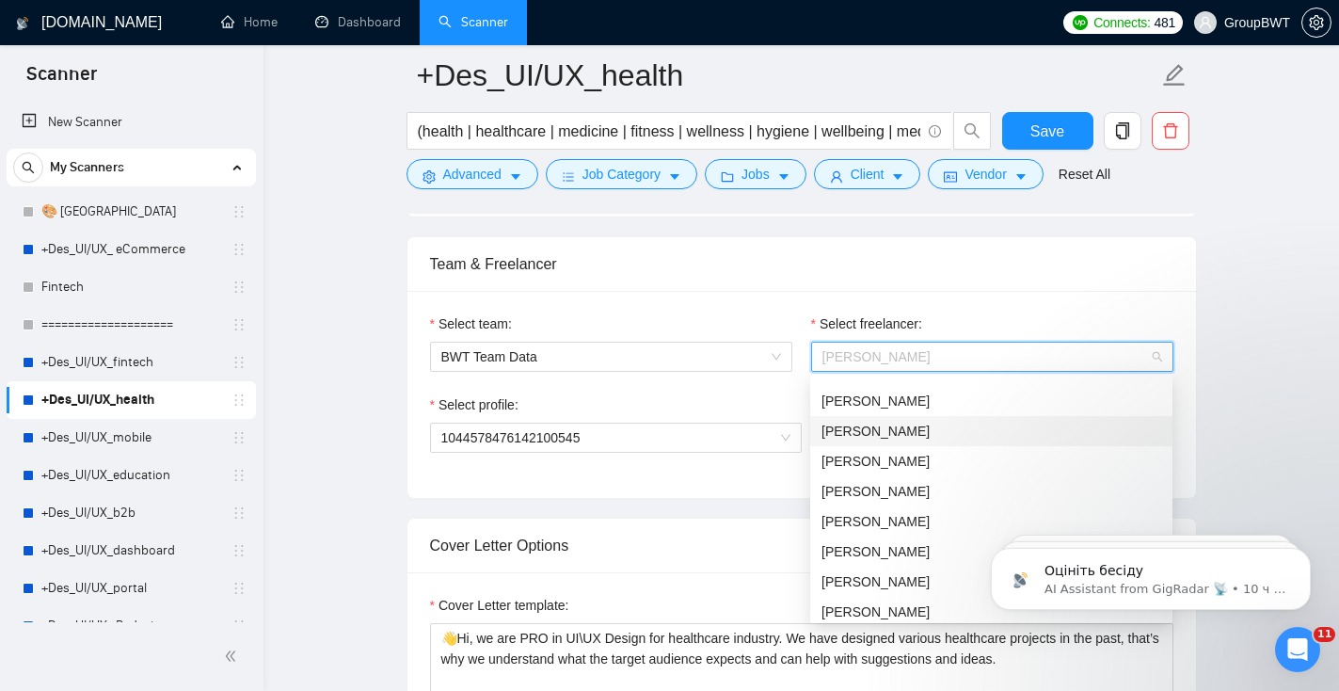
click at [848, 438] on div "[PERSON_NAME]" at bounding box center [991, 431] width 340 height 21
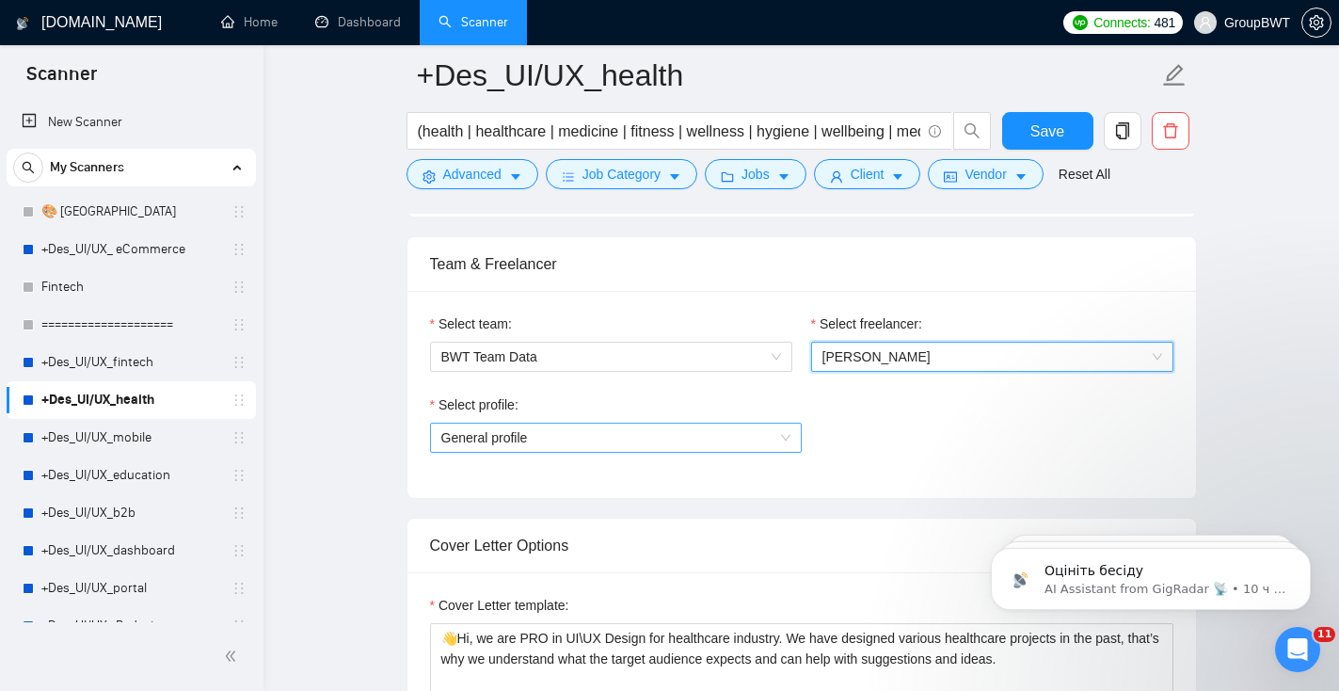
click at [638, 443] on span "General profile" at bounding box center [615, 437] width 349 height 28
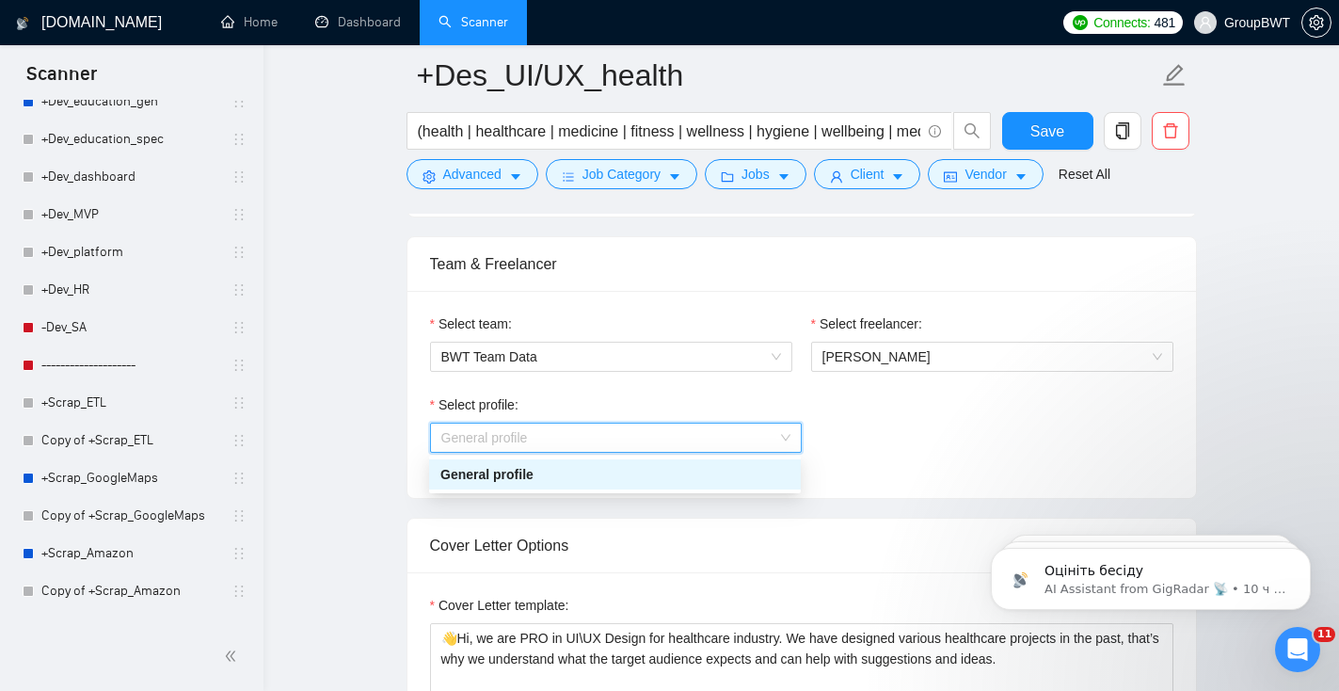
scroll to position [1980, 0]
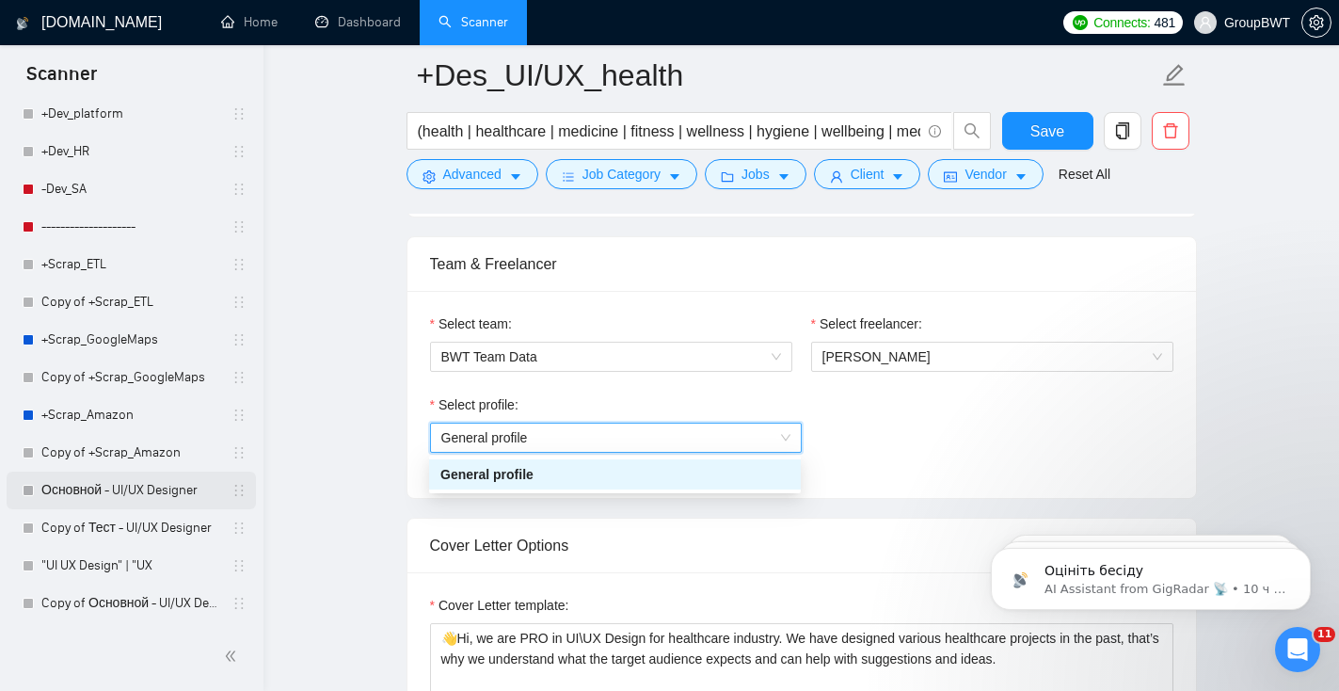
click at [120, 501] on link "Основной - UI/UX Designer" at bounding box center [130, 490] width 179 height 38
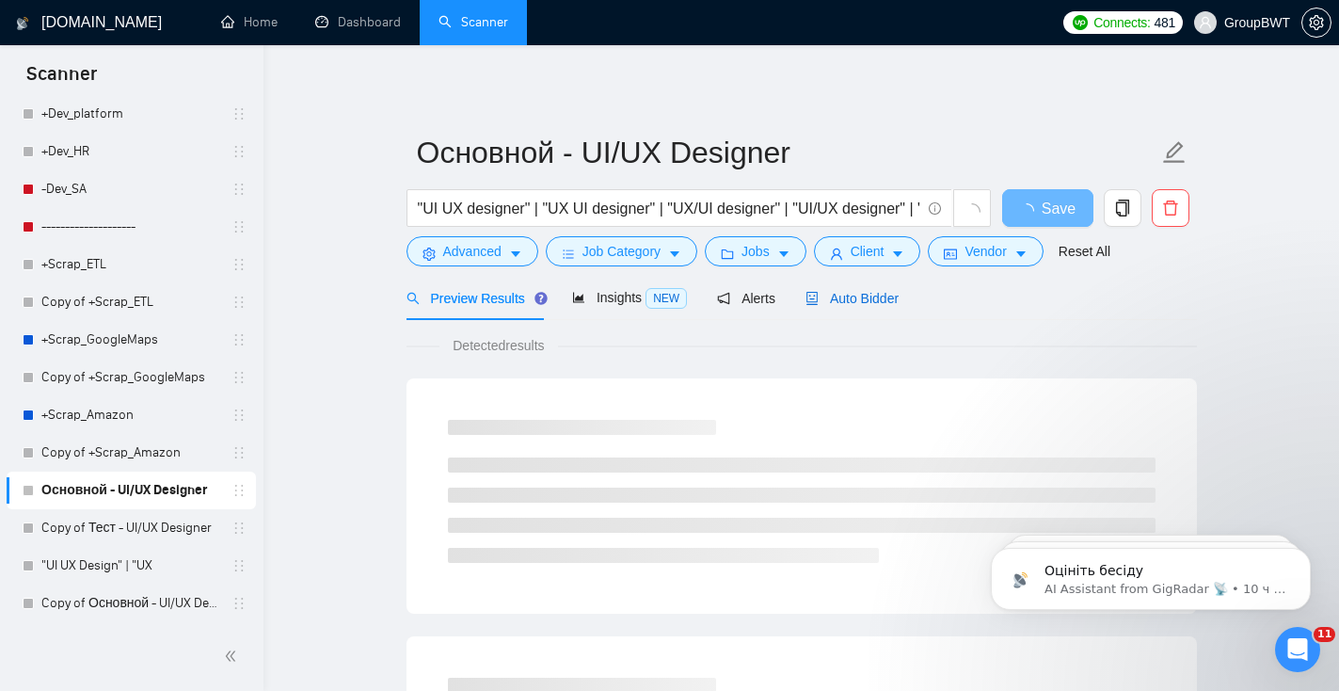
click at [893, 304] on span "Auto Bidder" at bounding box center [851, 298] width 93 height 15
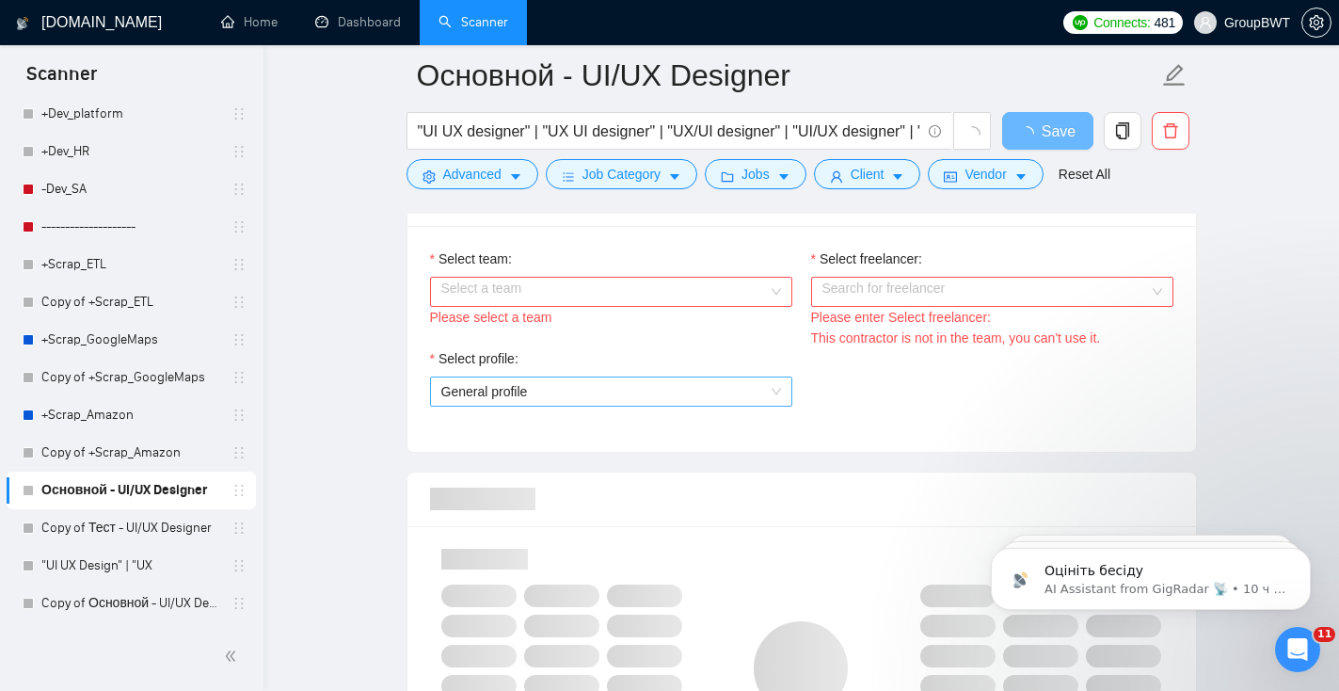
scroll to position [996, 0]
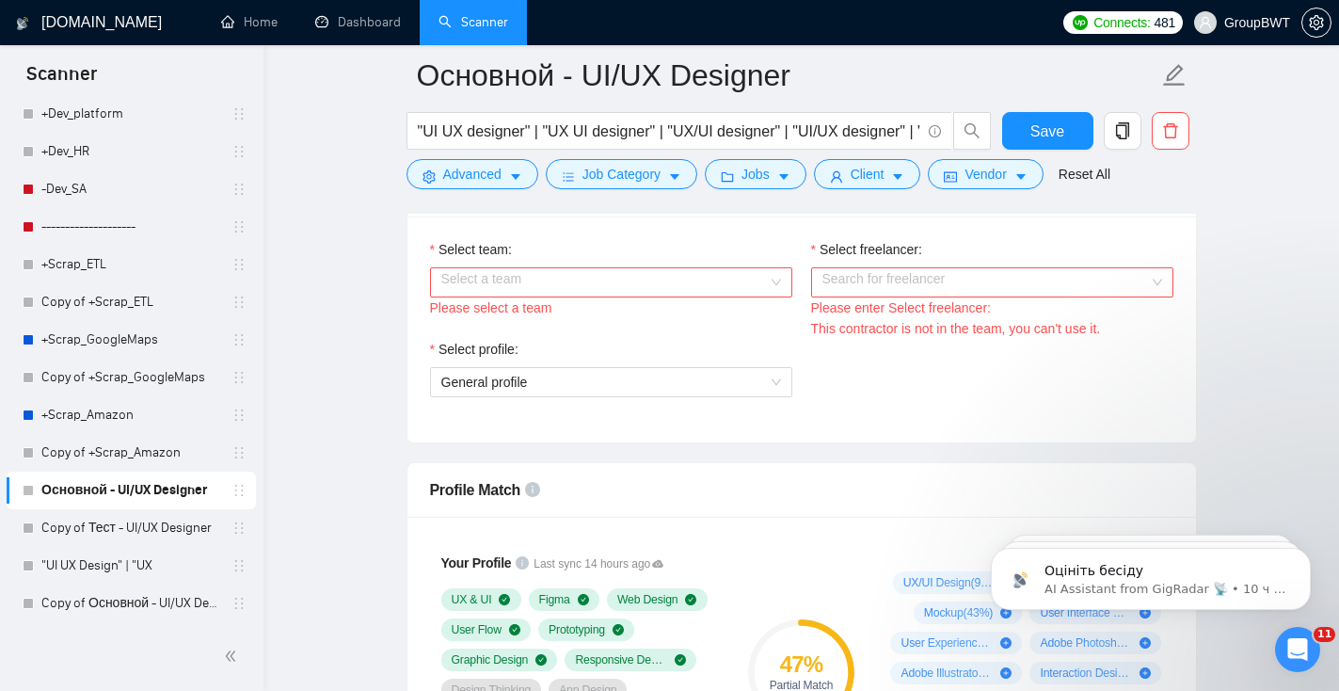
click at [694, 283] on input "Select team:" at bounding box center [604, 282] width 327 height 28
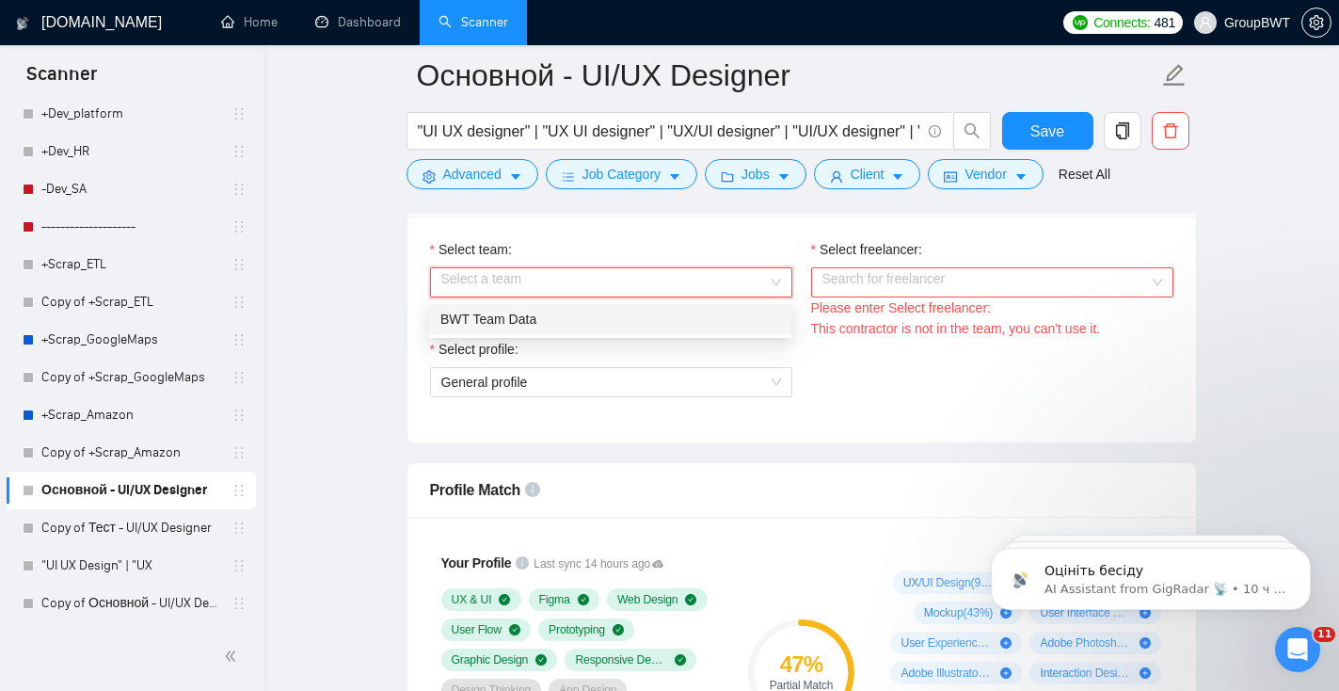
click at [610, 326] on div "BWT Team Data" at bounding box center [610, 319] width 340 height 21
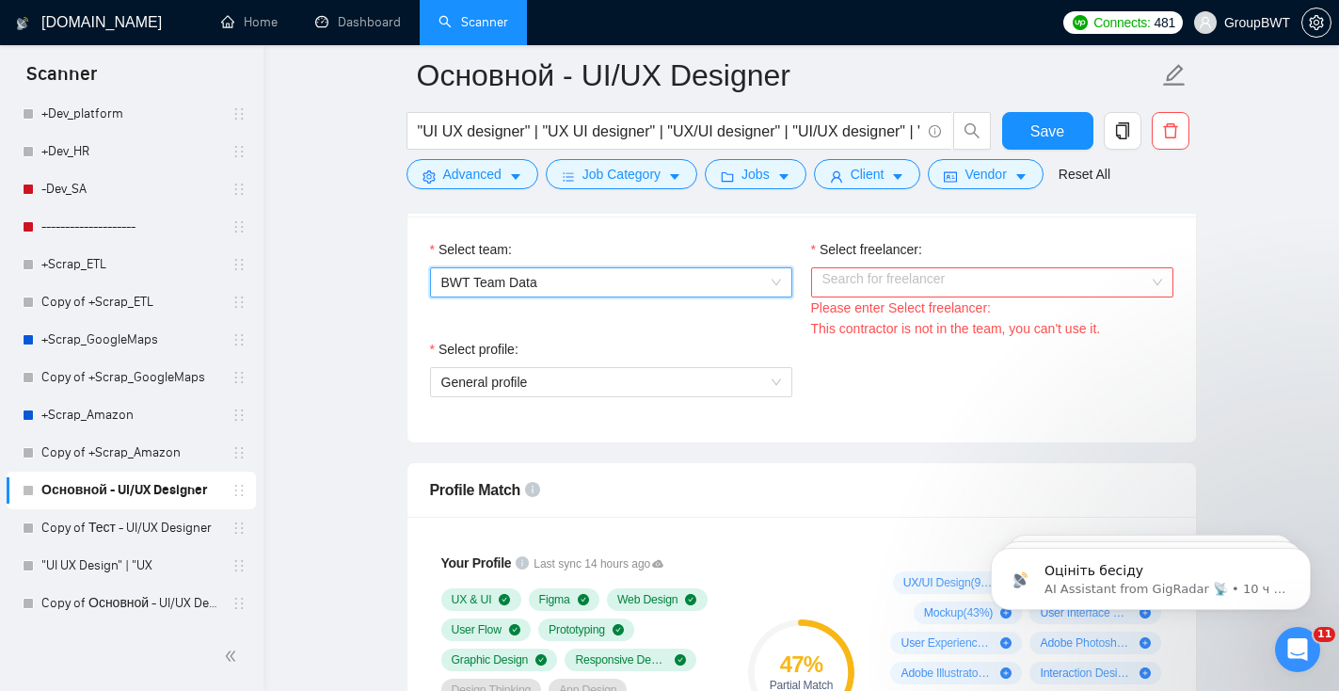
click at [888, 272] on input "Select freelancer:" at bounding box center [985, 282] width 327 height 28
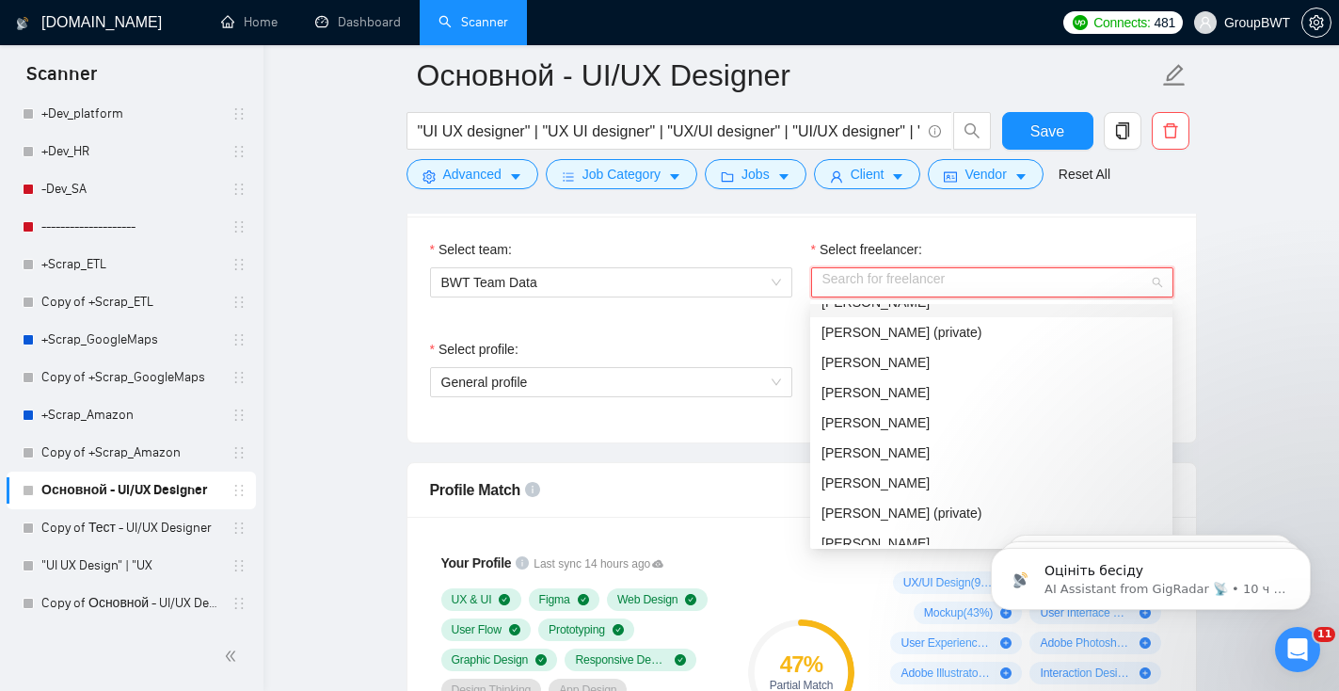
scroll to position [125, 0]
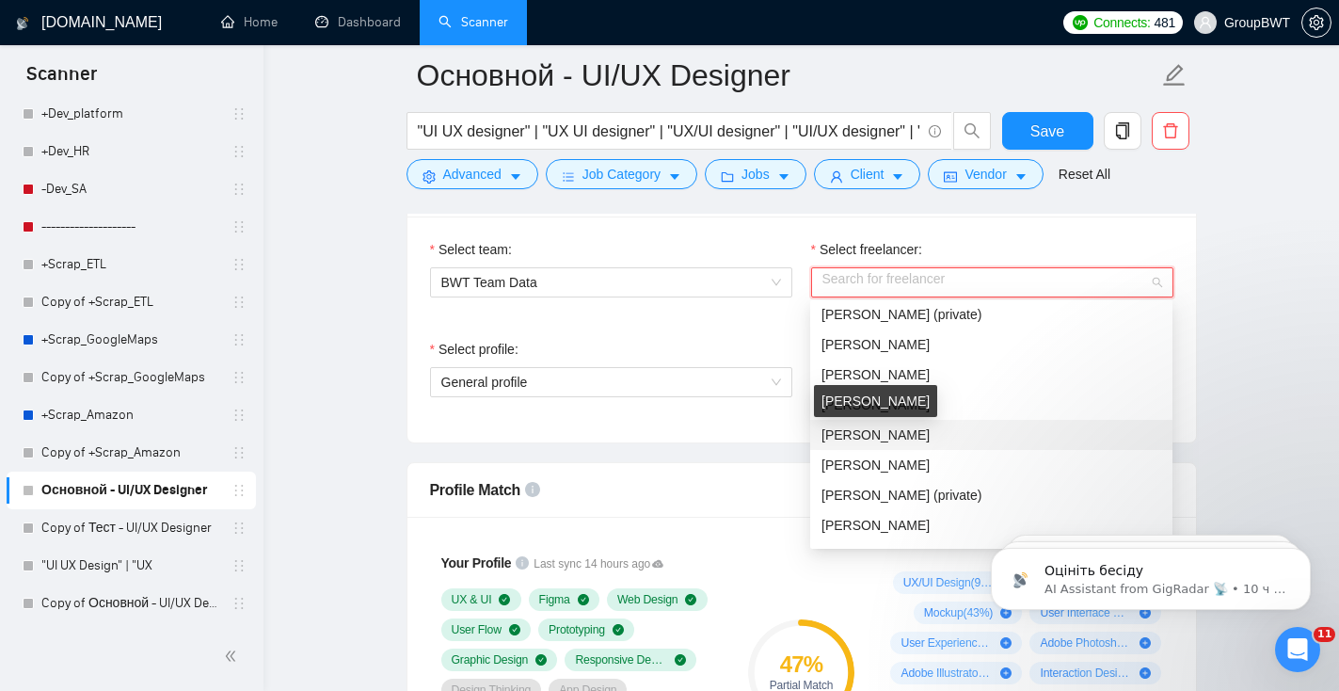
click at [891, 439] on span "[PERSON_NAME]" at bounding box center [875, 434] width 108 height 15
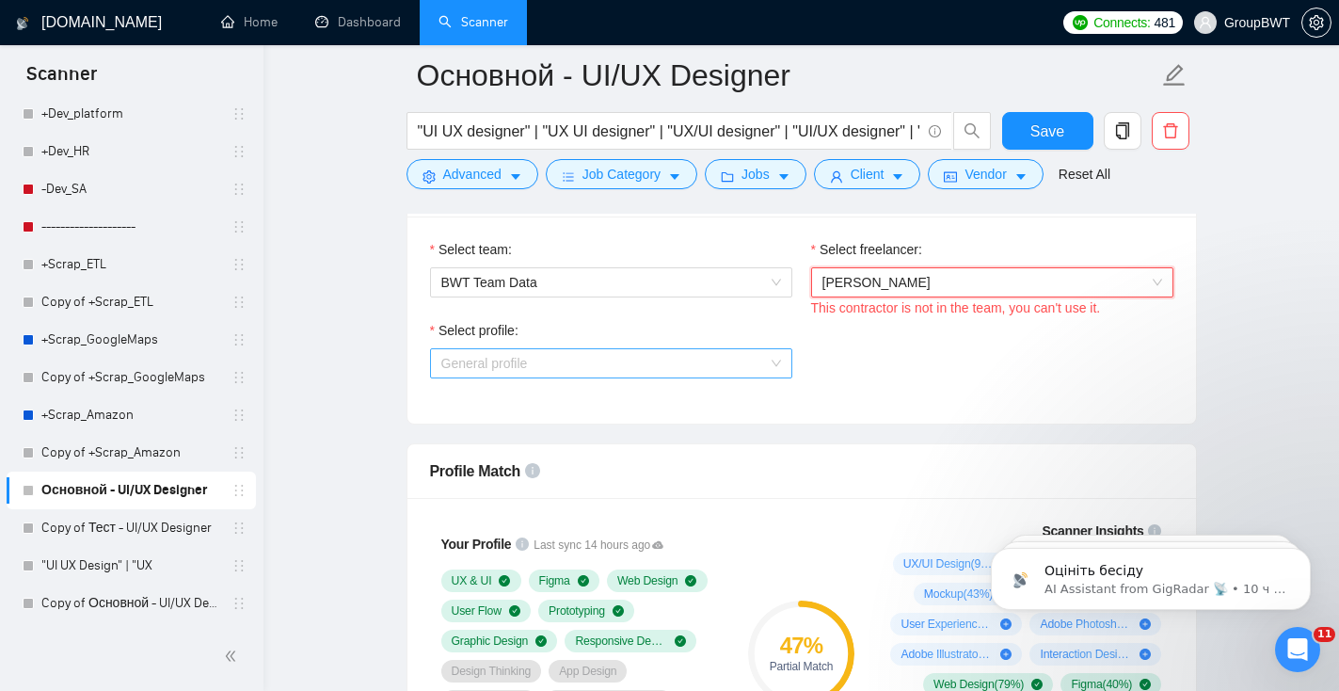
click at [750, 359] on span "General profile" at bounding box center [611, 363] width 340 height 28
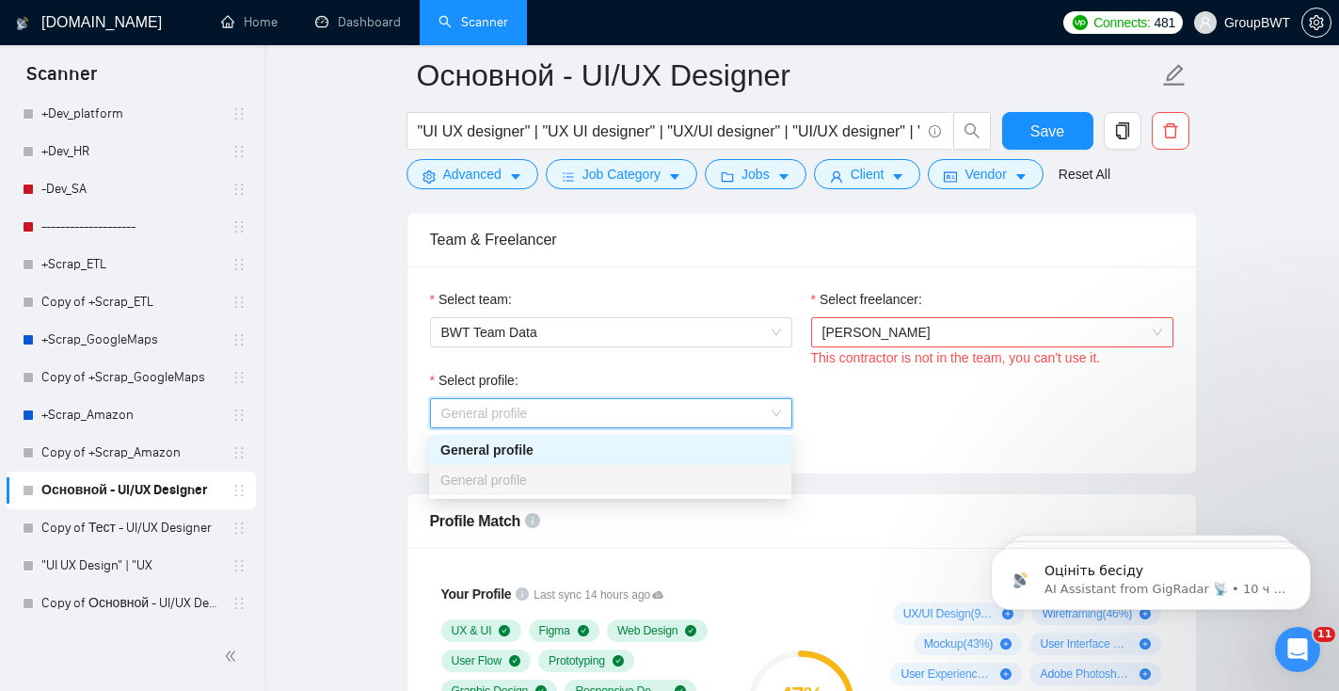
scroll to position [945, 0]
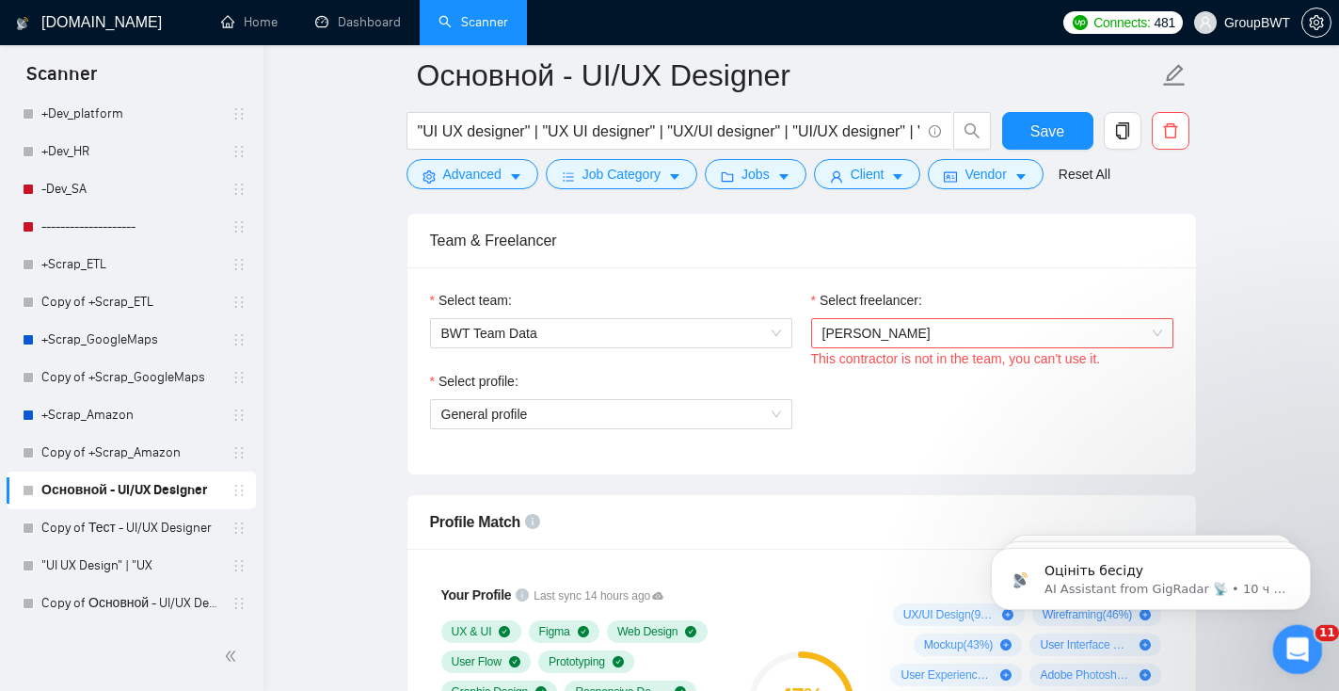
click at [1289, 653] on icon "Открыть службу сообщений Intercom" at bounding box center [1295, 646] width 31 height 31
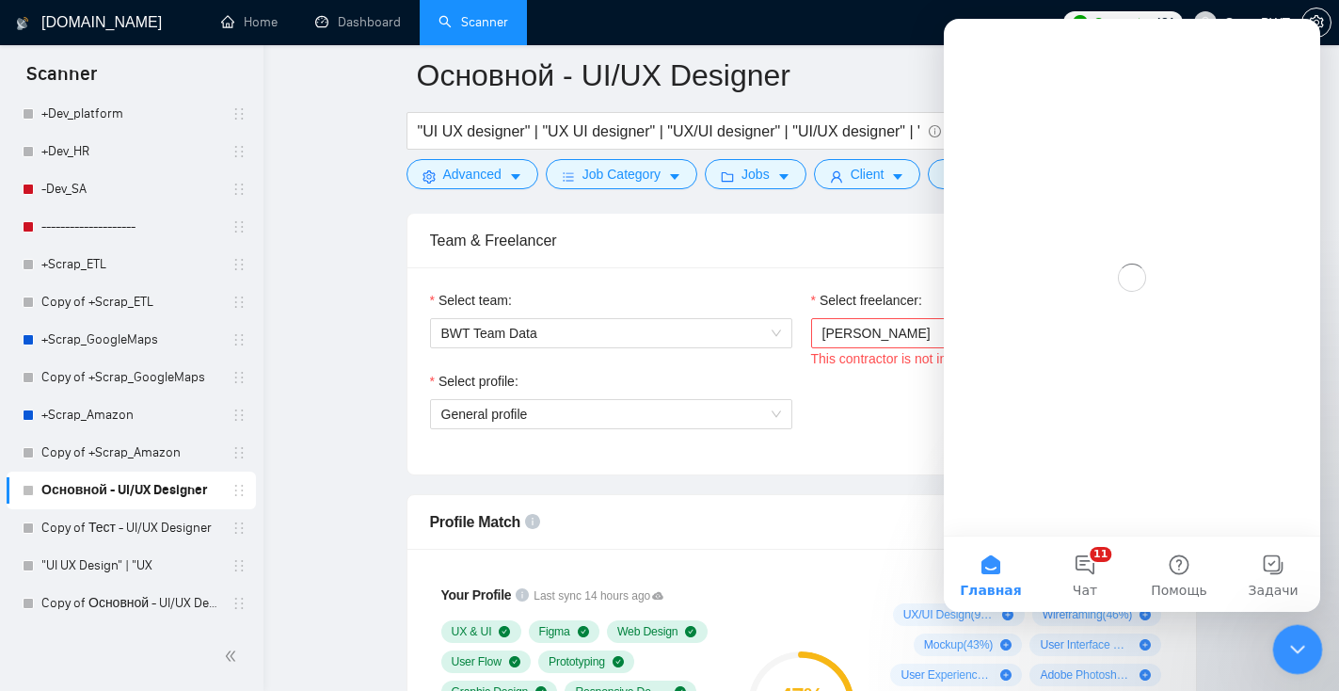
scroll to position [0, 0]
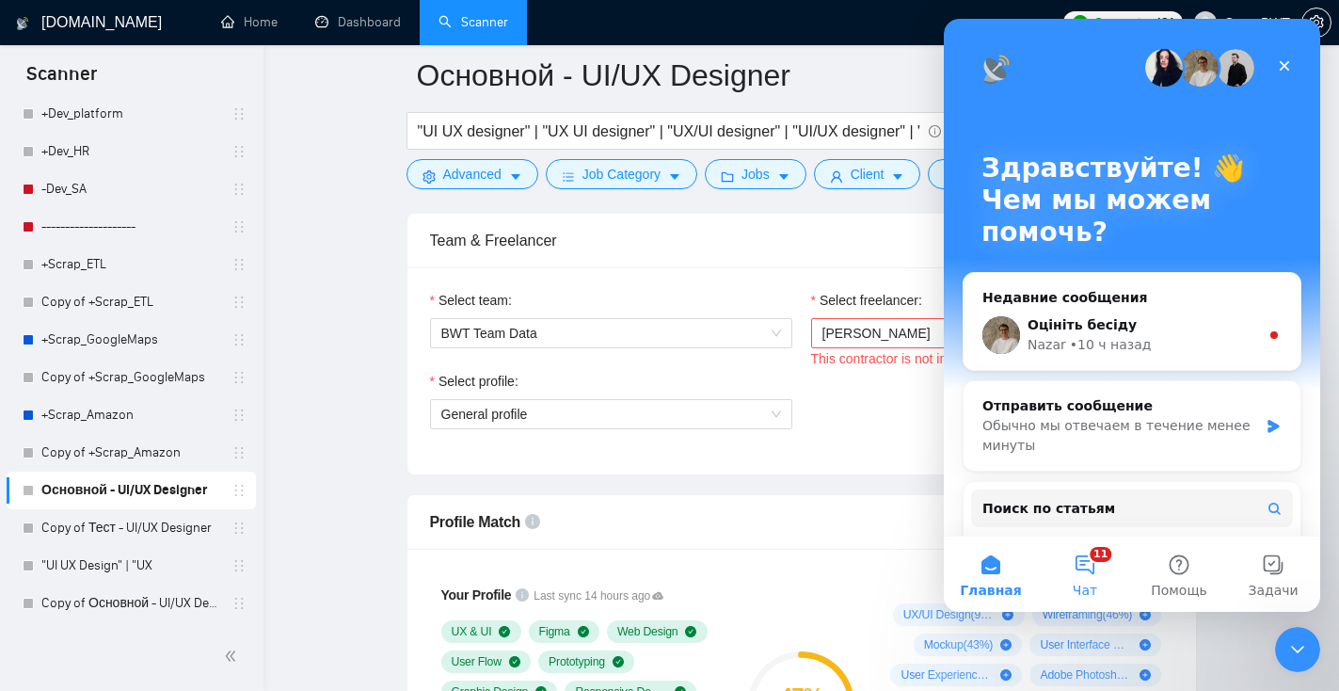
click at [1087, 568] on button "11 Чат" at bounding box center [1085, 573] width 94 height 75
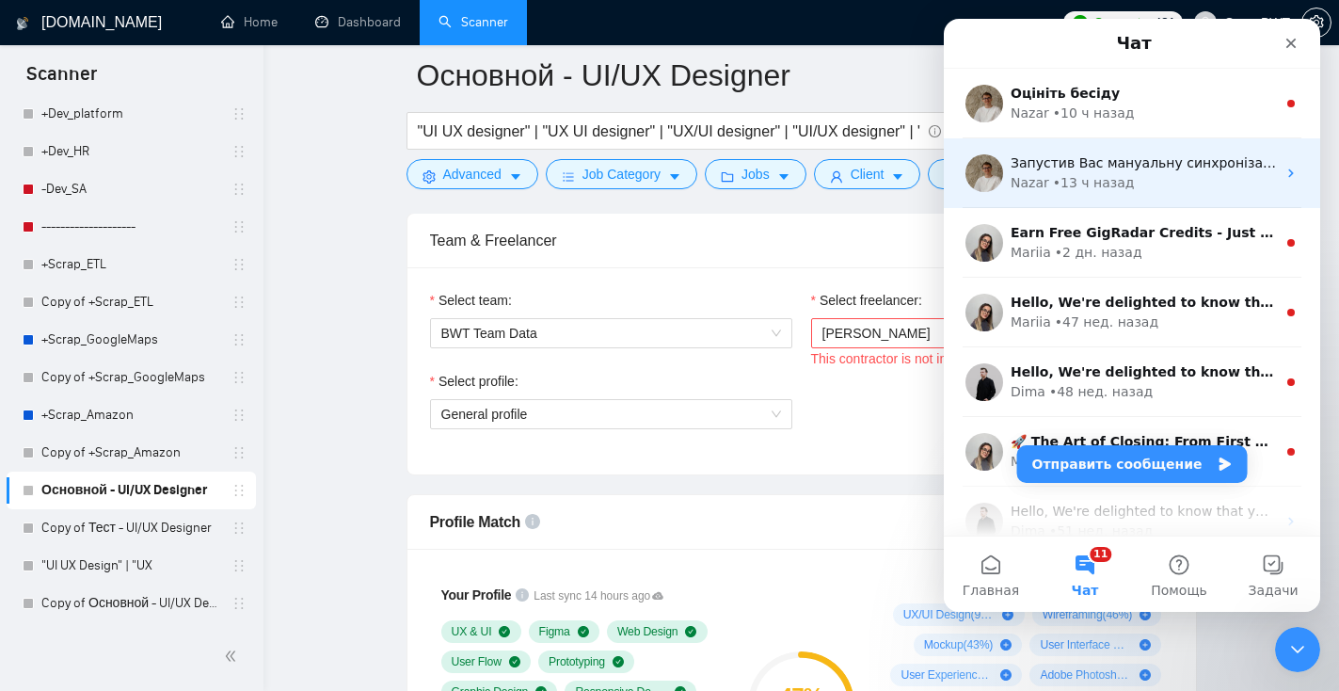
click at [1203, 176] on div "Nazar • 13 ч назад" at bounding box center [1143, 183] width 265 height 20
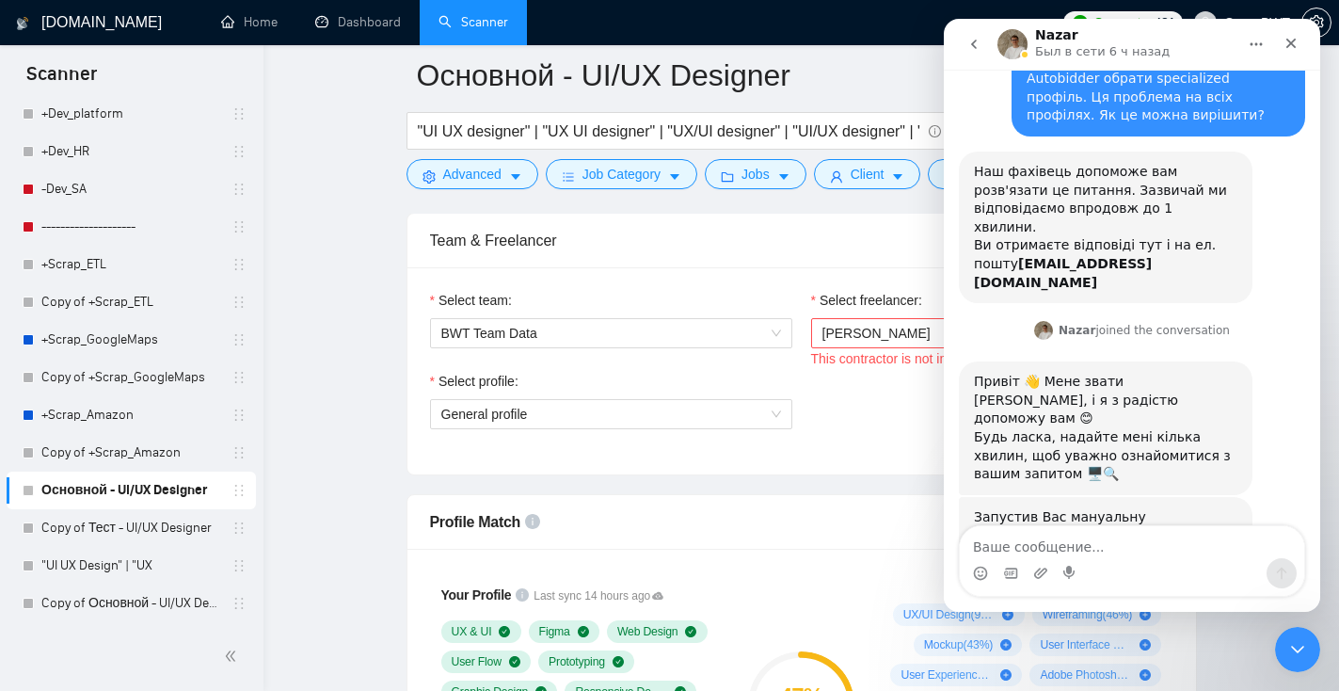
scroll to position [121, 0]
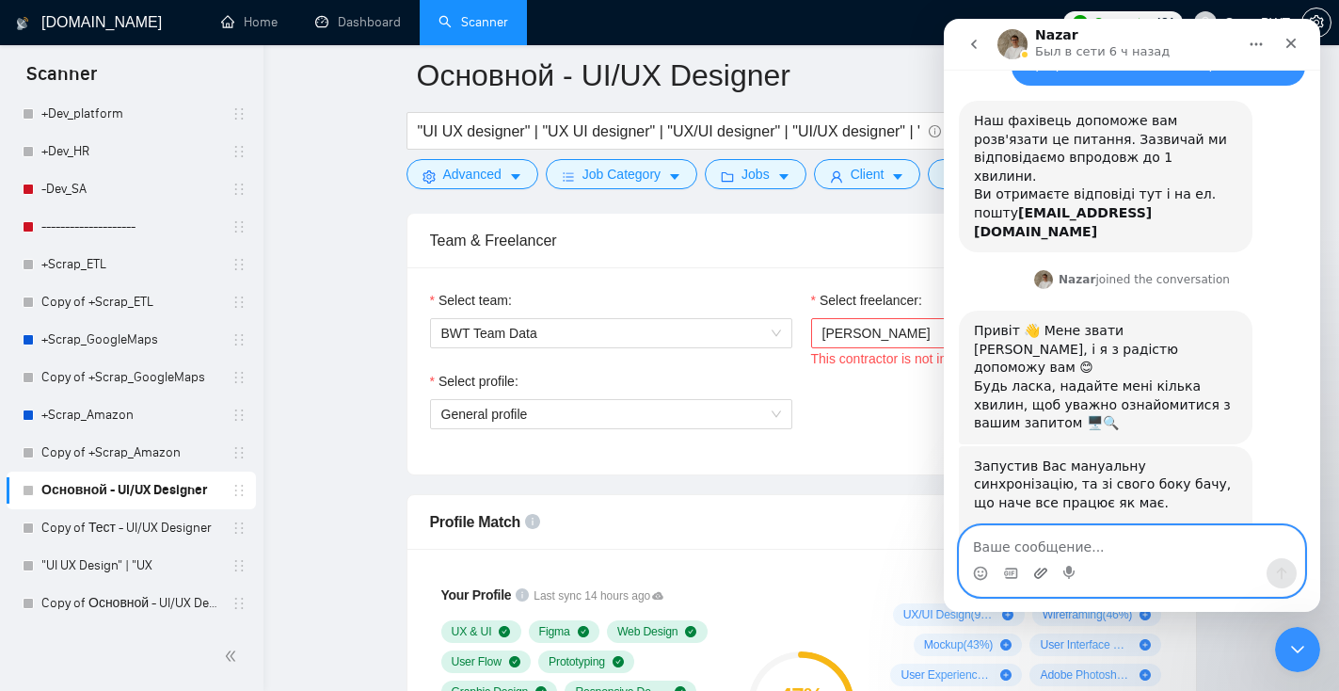
click at [1039, 573] on icon "Добавить вложение" at bounding box center [1040, 572] width 13 height 10
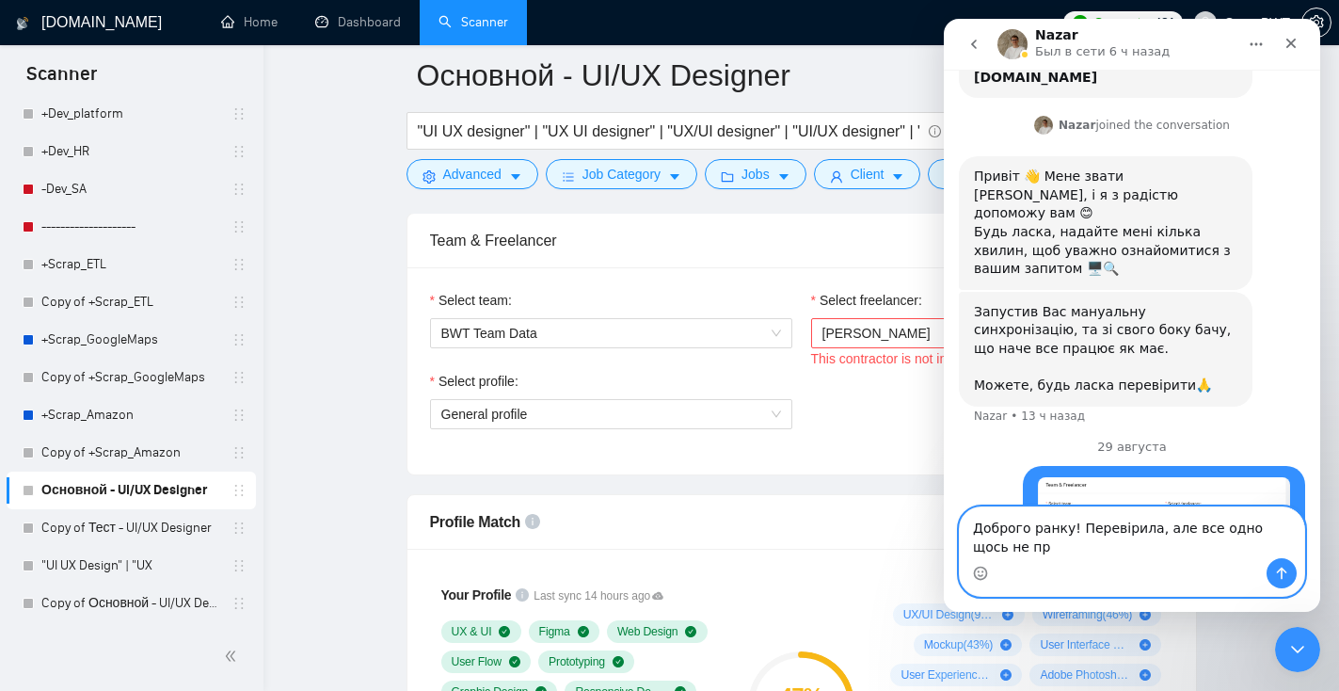
scroll to position [320, 0]
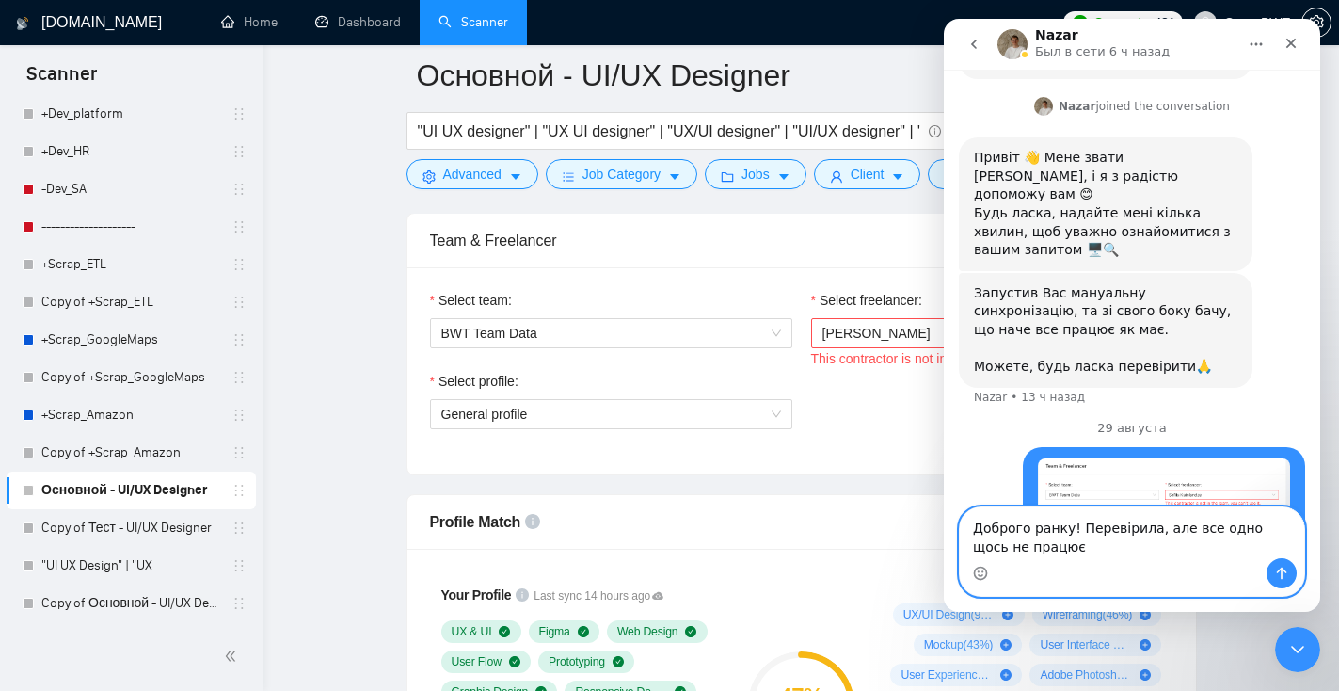
type textarea "Доброго ранку! Перевірила, але все одно щось не працює"
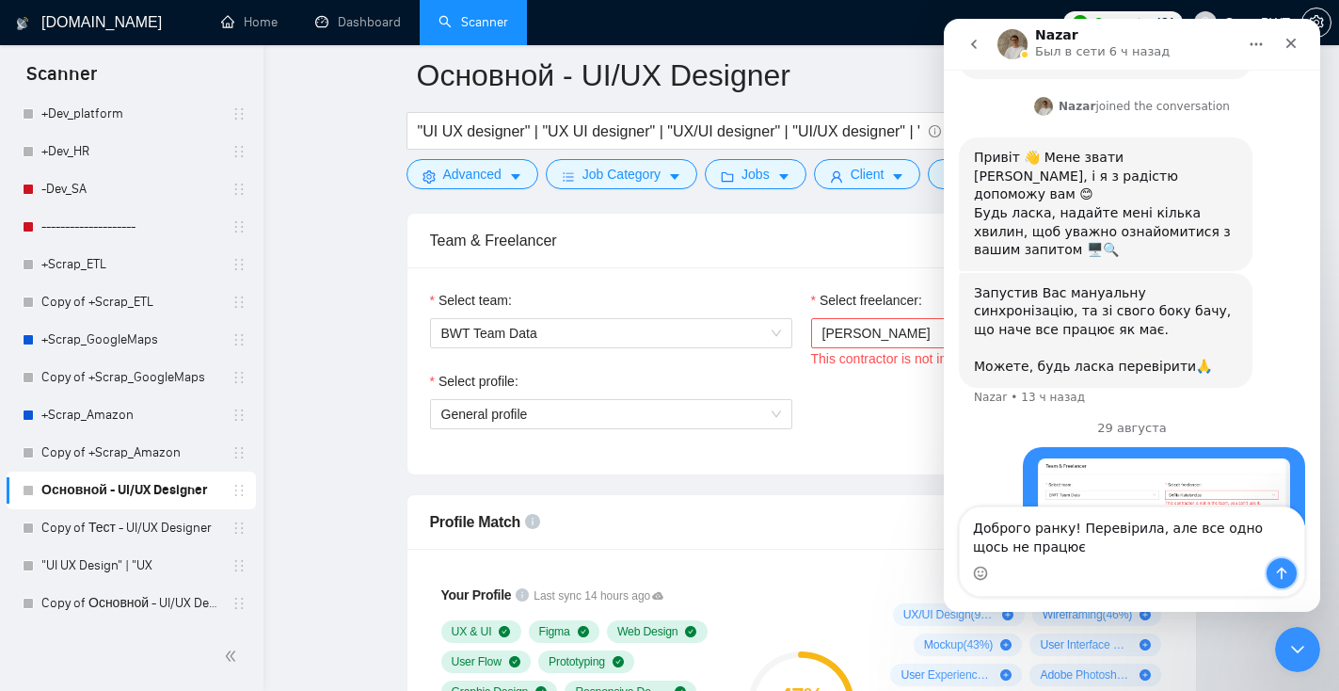
click at [1276, 570] on icon "Отправить сообщение…" at bounding box center [1281, 573] width 15 height 15
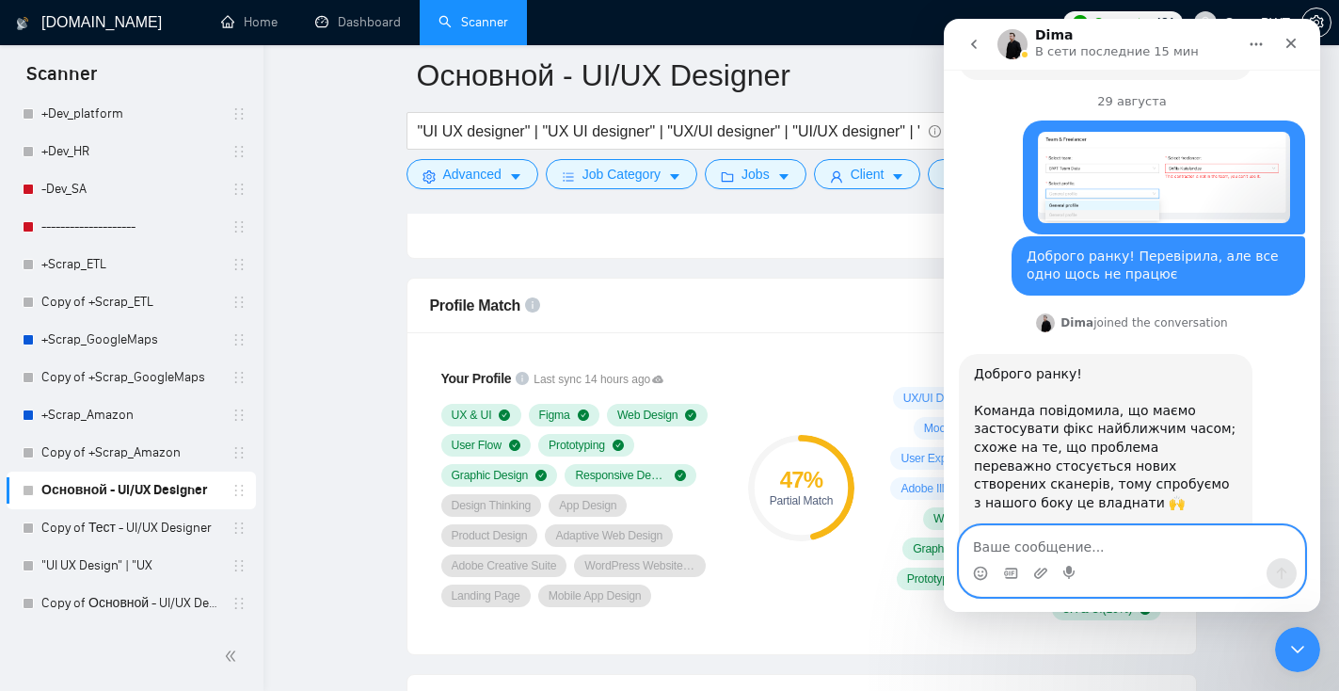
scroll to position [1163, 0]
